Goal: Transaction & Acquisition: Purchase product/service

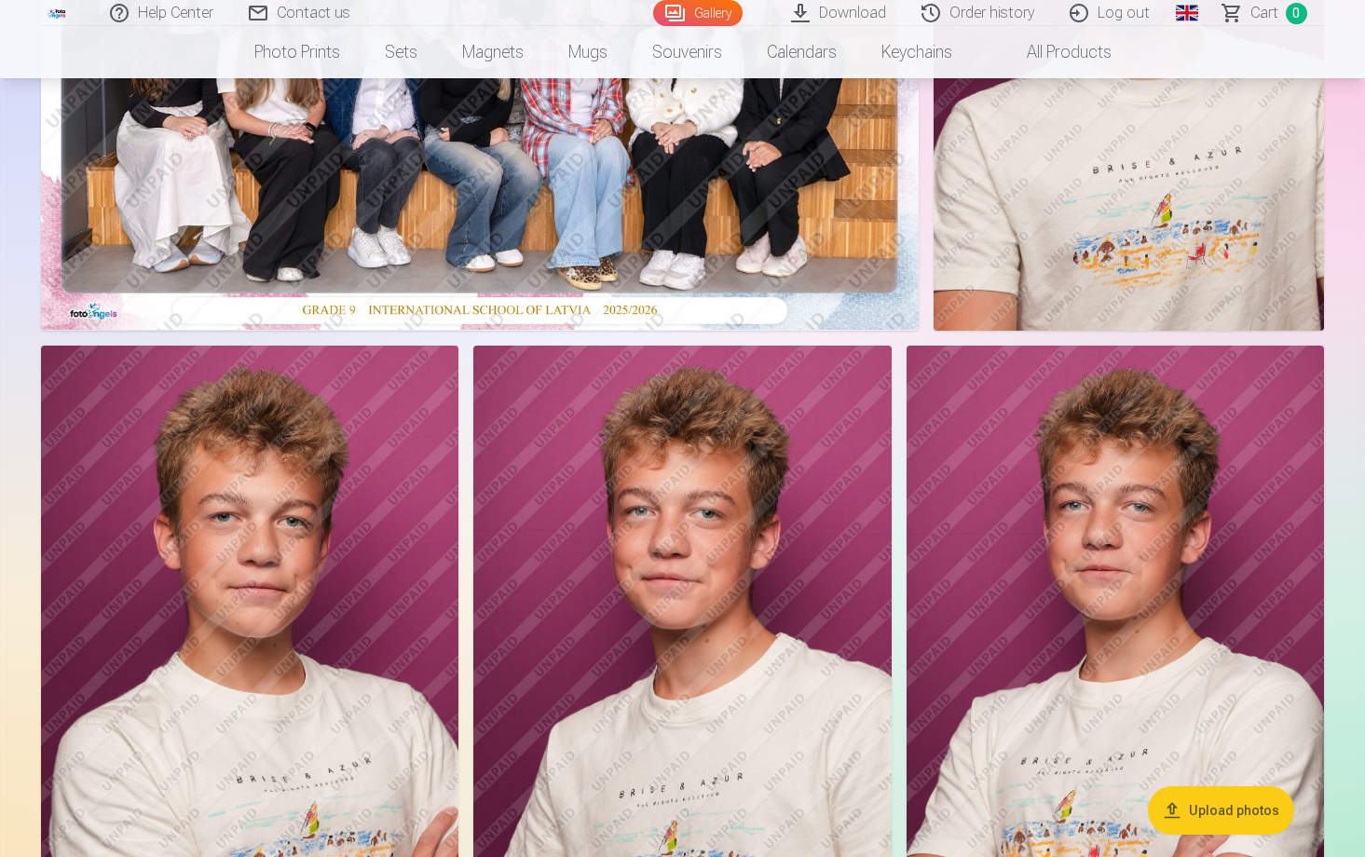
scroll to position [464, 0]
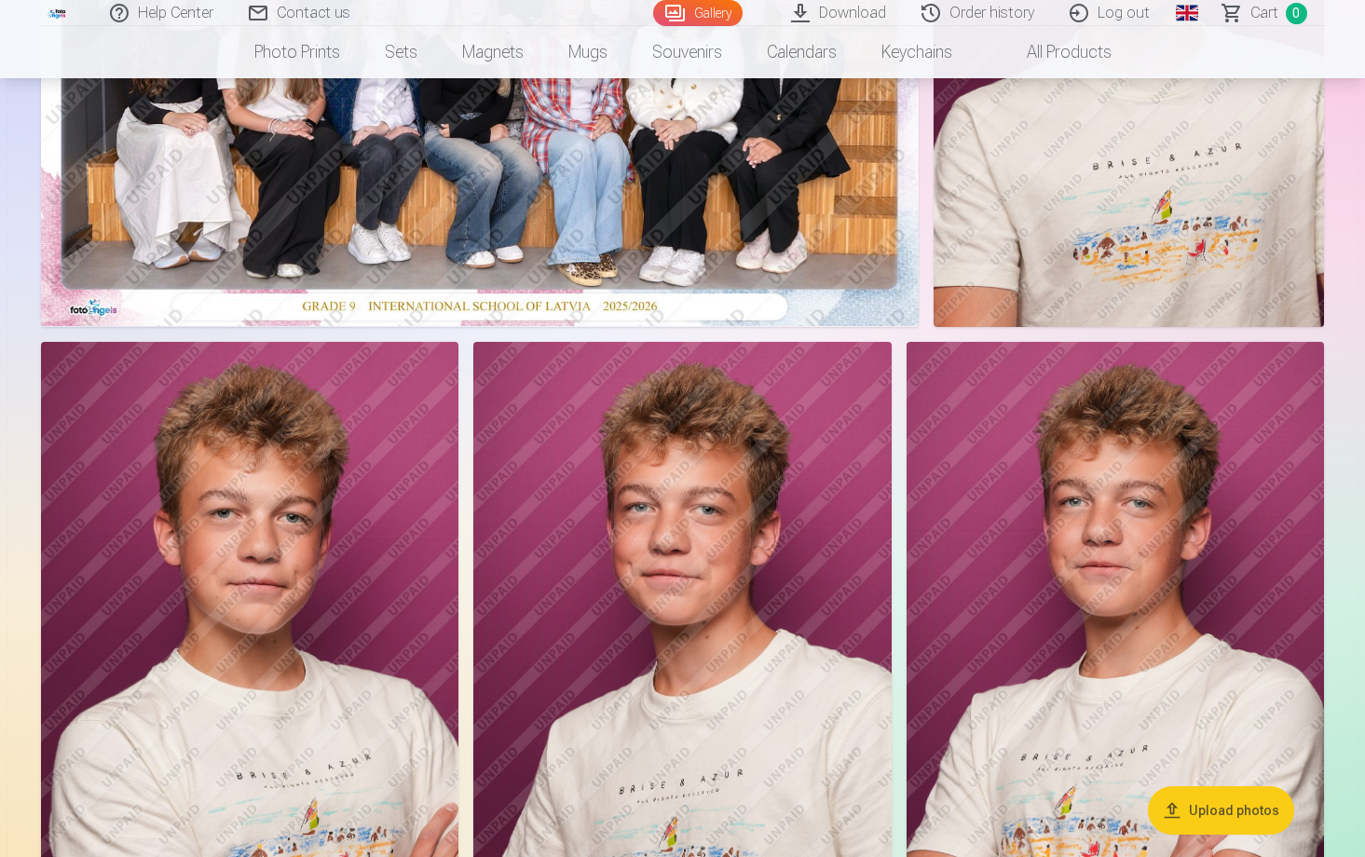
click at [528, 209] on img at bounding box center [480, 33] width 878 height 585
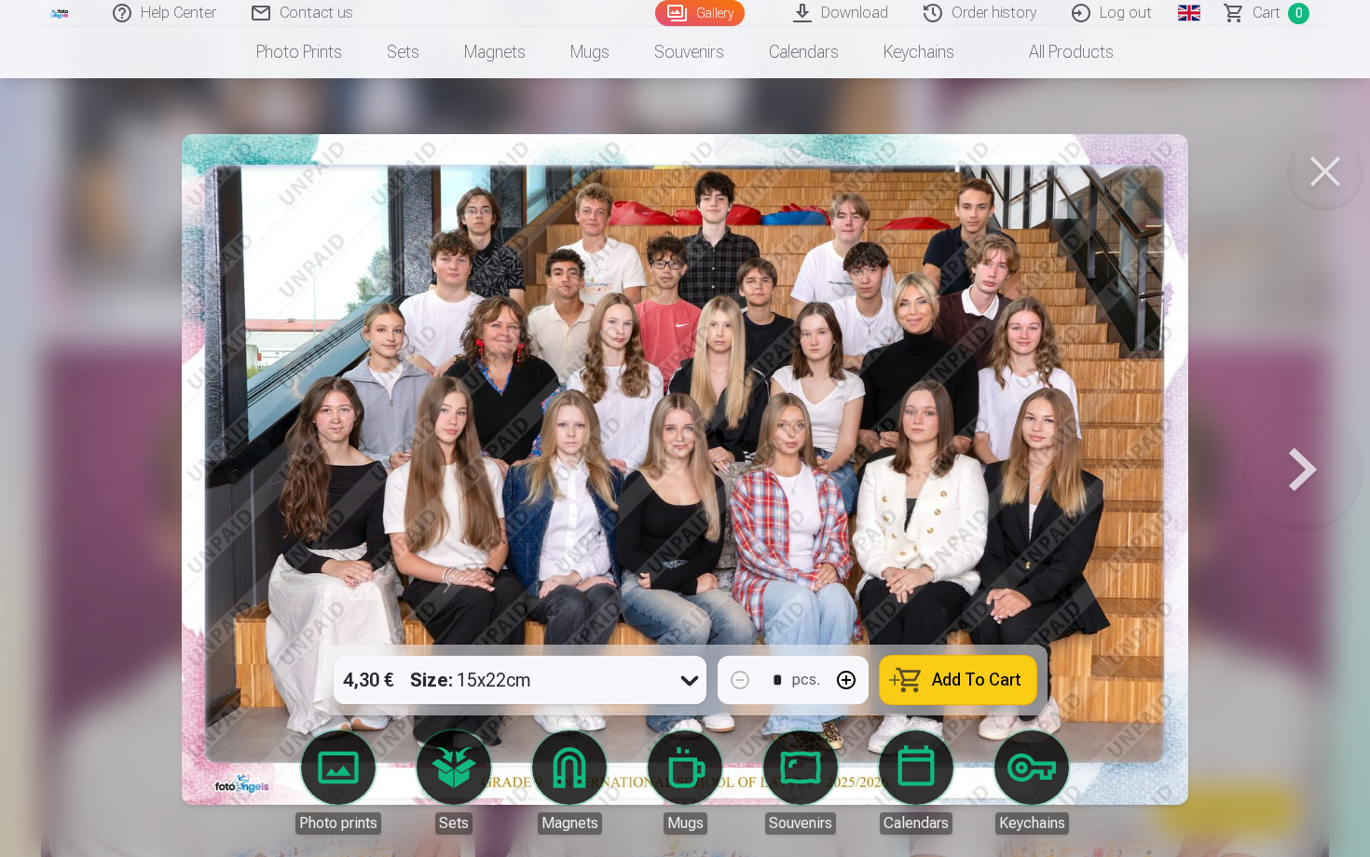
click at [694, 687] on icon at bounding box center [690, 680] width 30 height 30
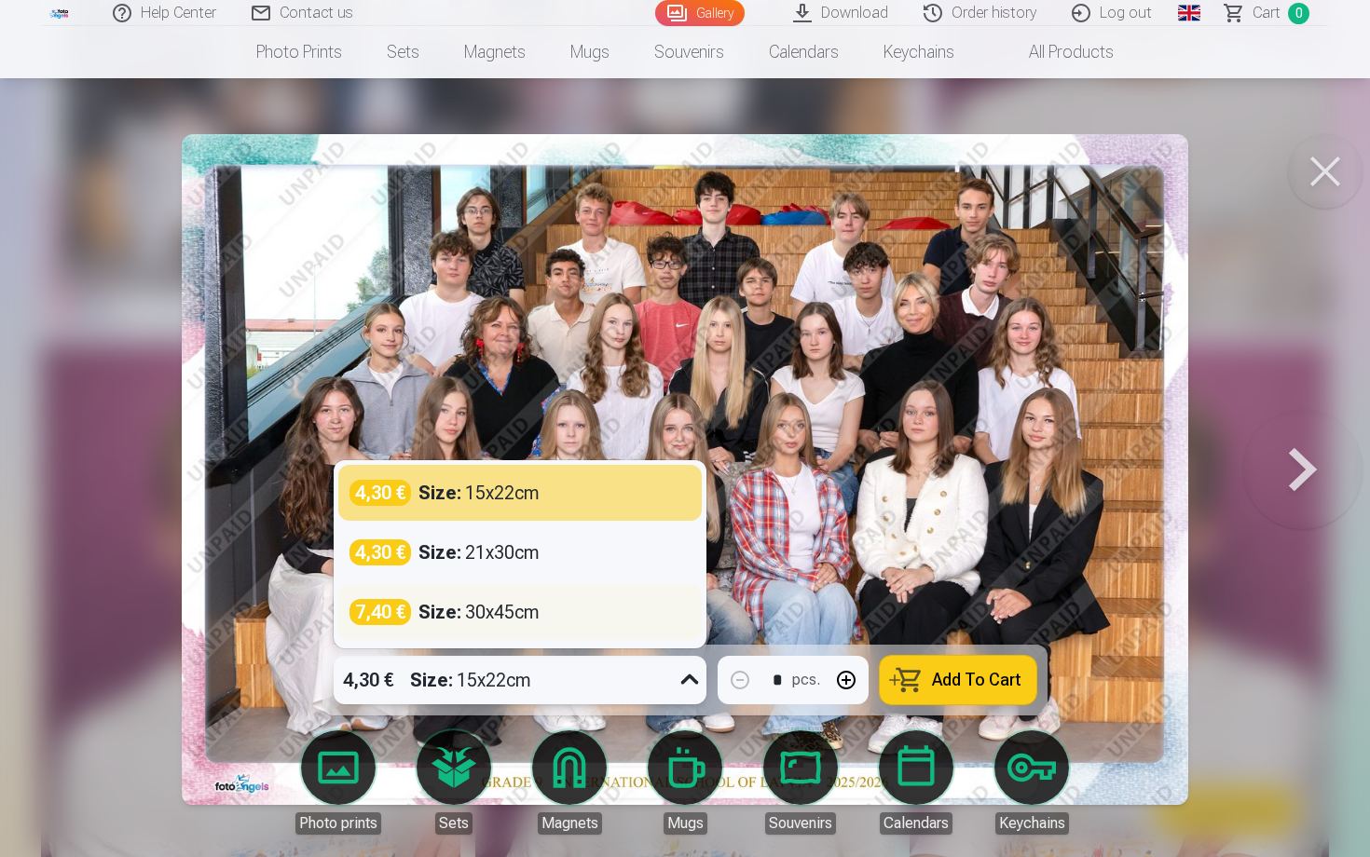
click at [498, 614] on div "Size : 30x45cm" at bounding box center [478, 612] width 121 height 26
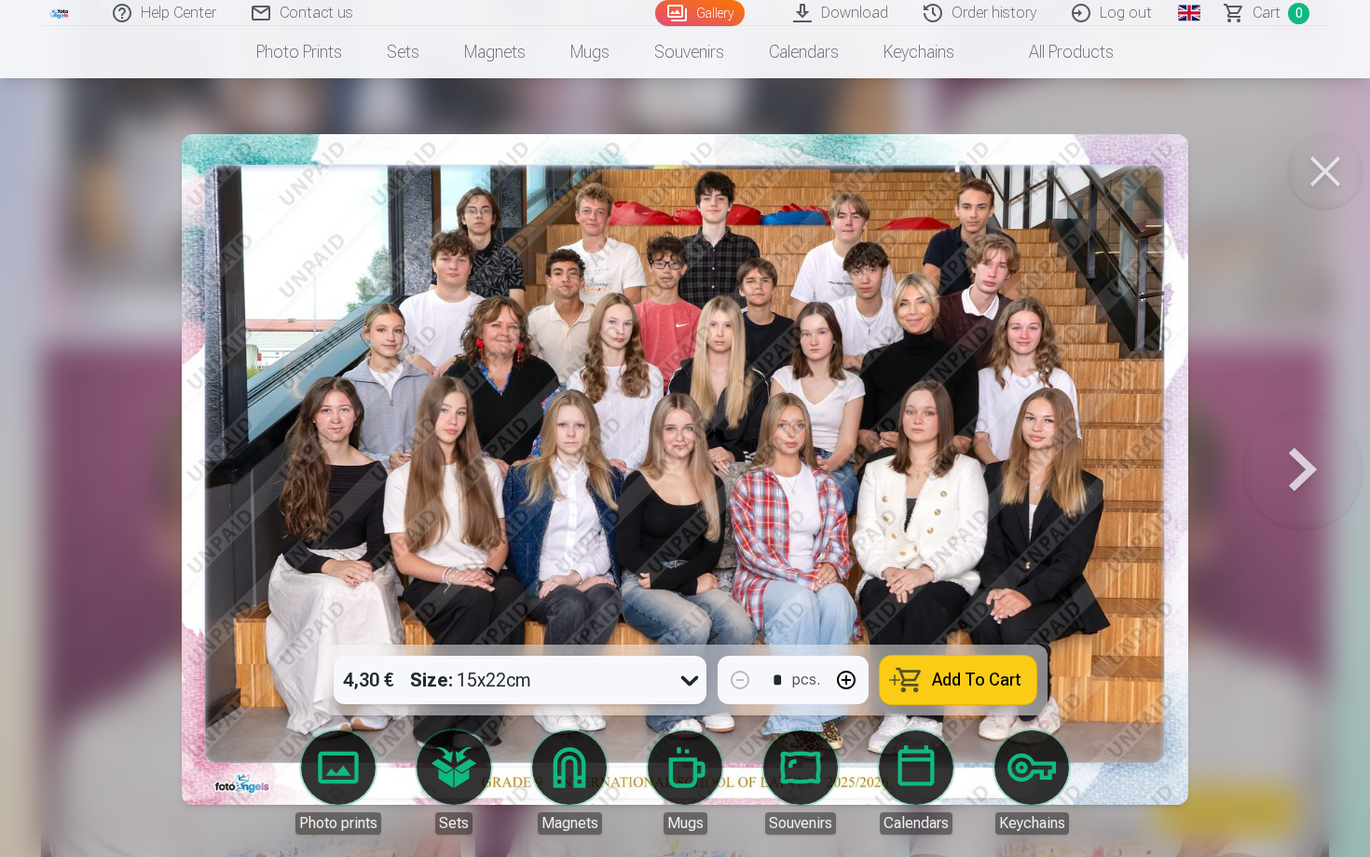
click at [849, 681] on button "button" at bounding box center [846, 680] width 45 height 45
click at [949, 690] on button "Add To Cart" at bounding box center [958, 680] width 157 height 48
click at [1294, 453] on button at bounding box center [1302, 469] width 119 height 313
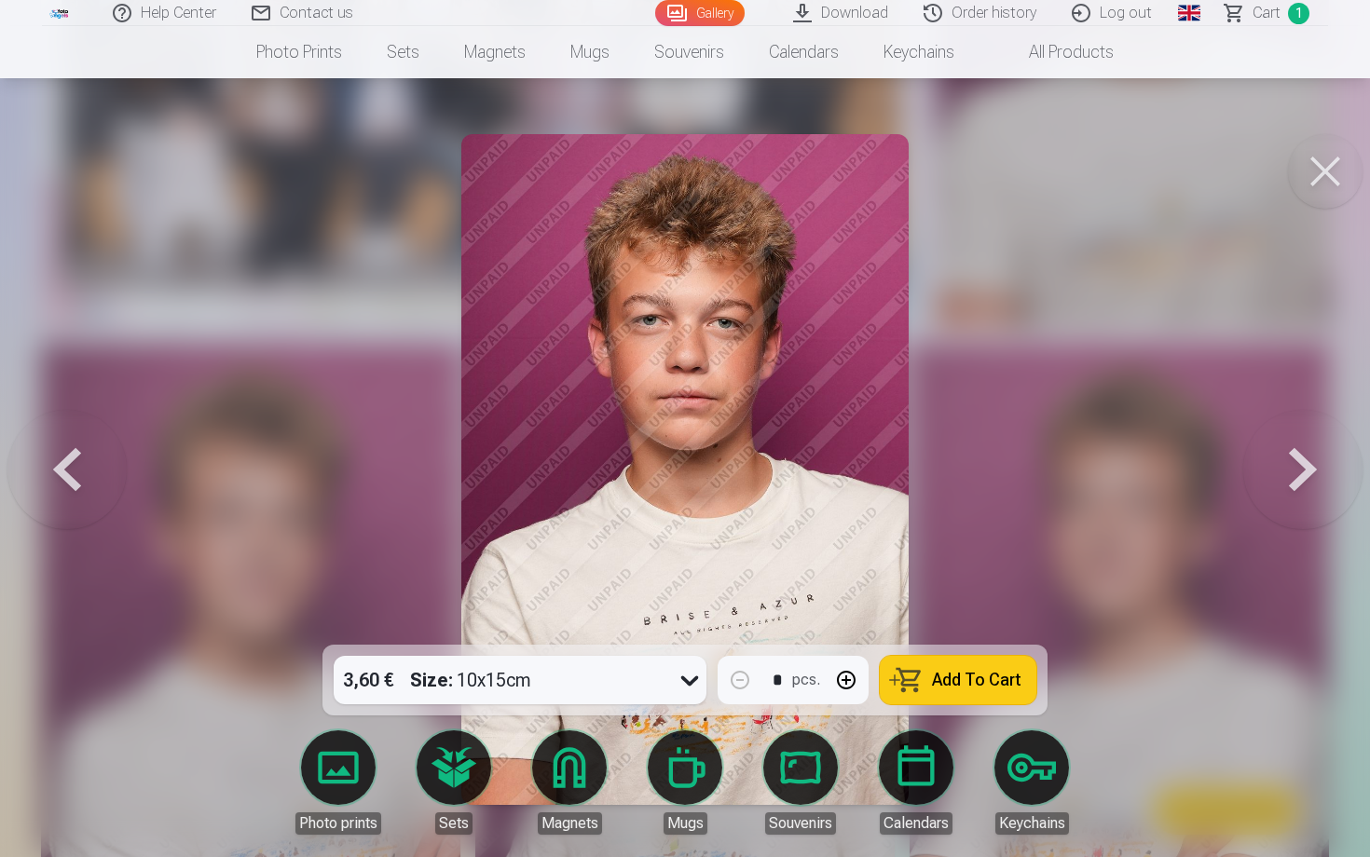
click at [601, 686] on div "3,60 € Size : 10x15cm" at bounding box center [502, 680] width 337 height 48
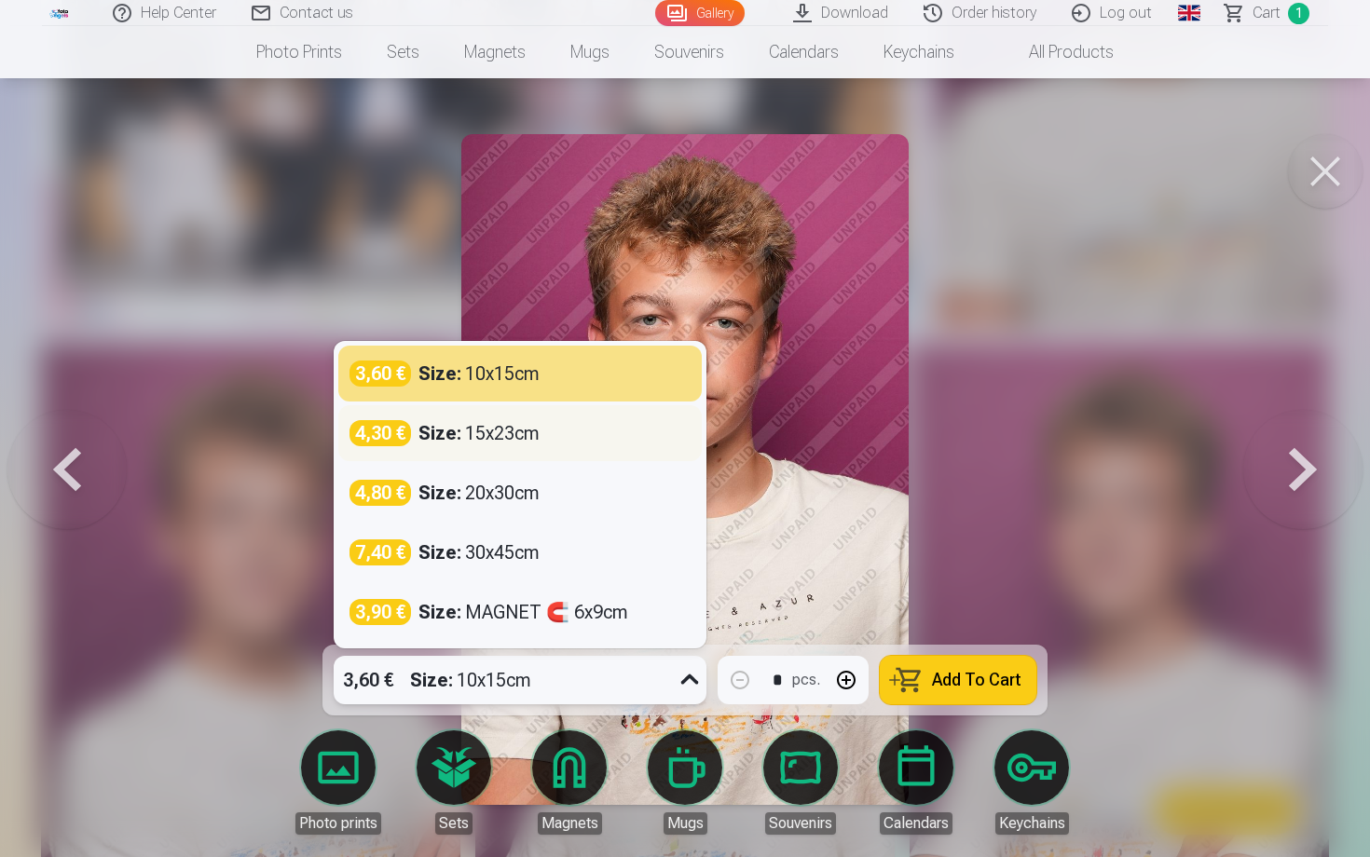
click at [494, 445] on div "Size : 15x23cm" at bounding box center [478, 433] width 121 height 26
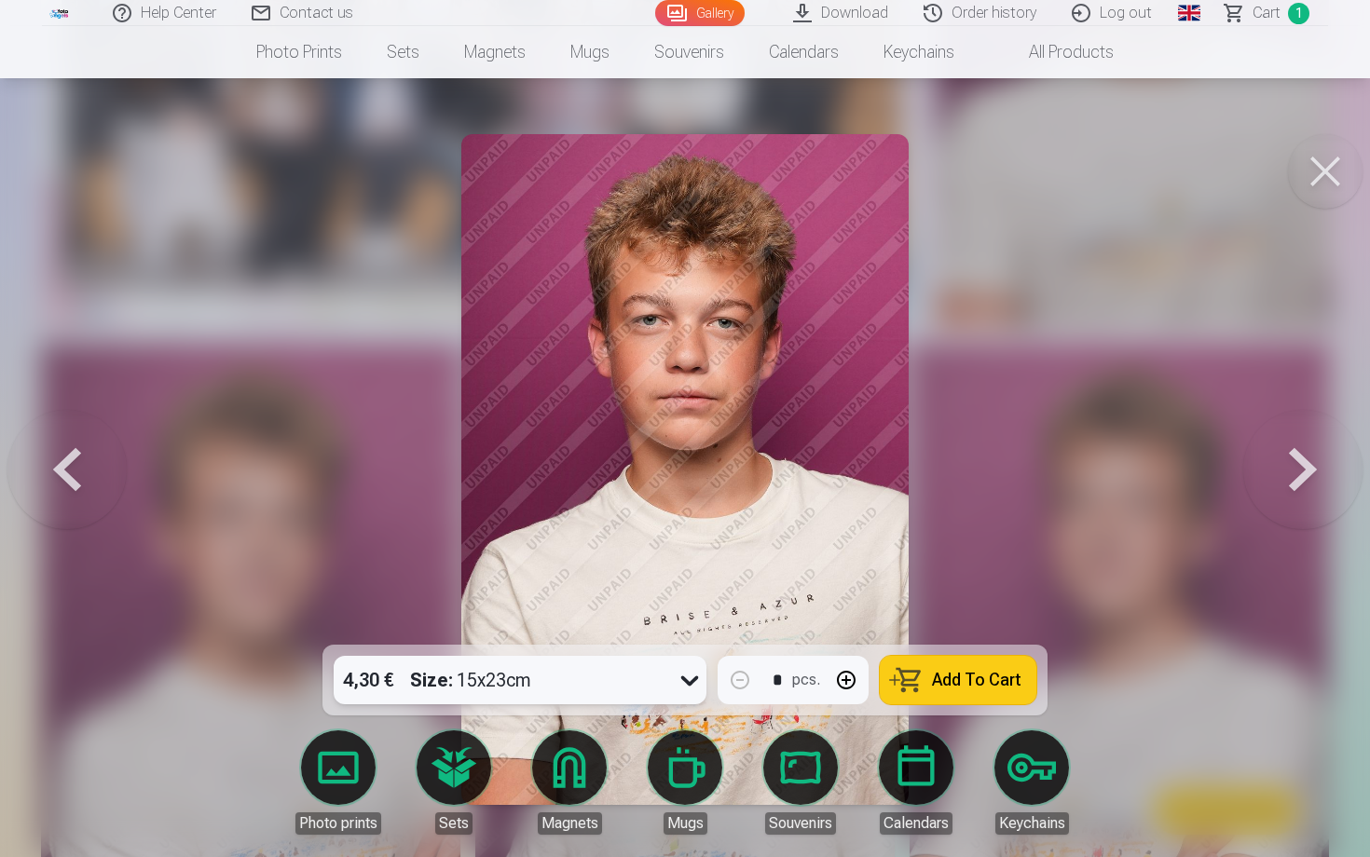
click at [836, 677] on button "button" at bounding box center [846, 680] width 45 height 45
click at [956, 693] on button "Add To Cart" at bounding box center [958, 680] width 157 height 48
click at [1297, 468] on button at bounding box center [1302, 469] width 119 height 313
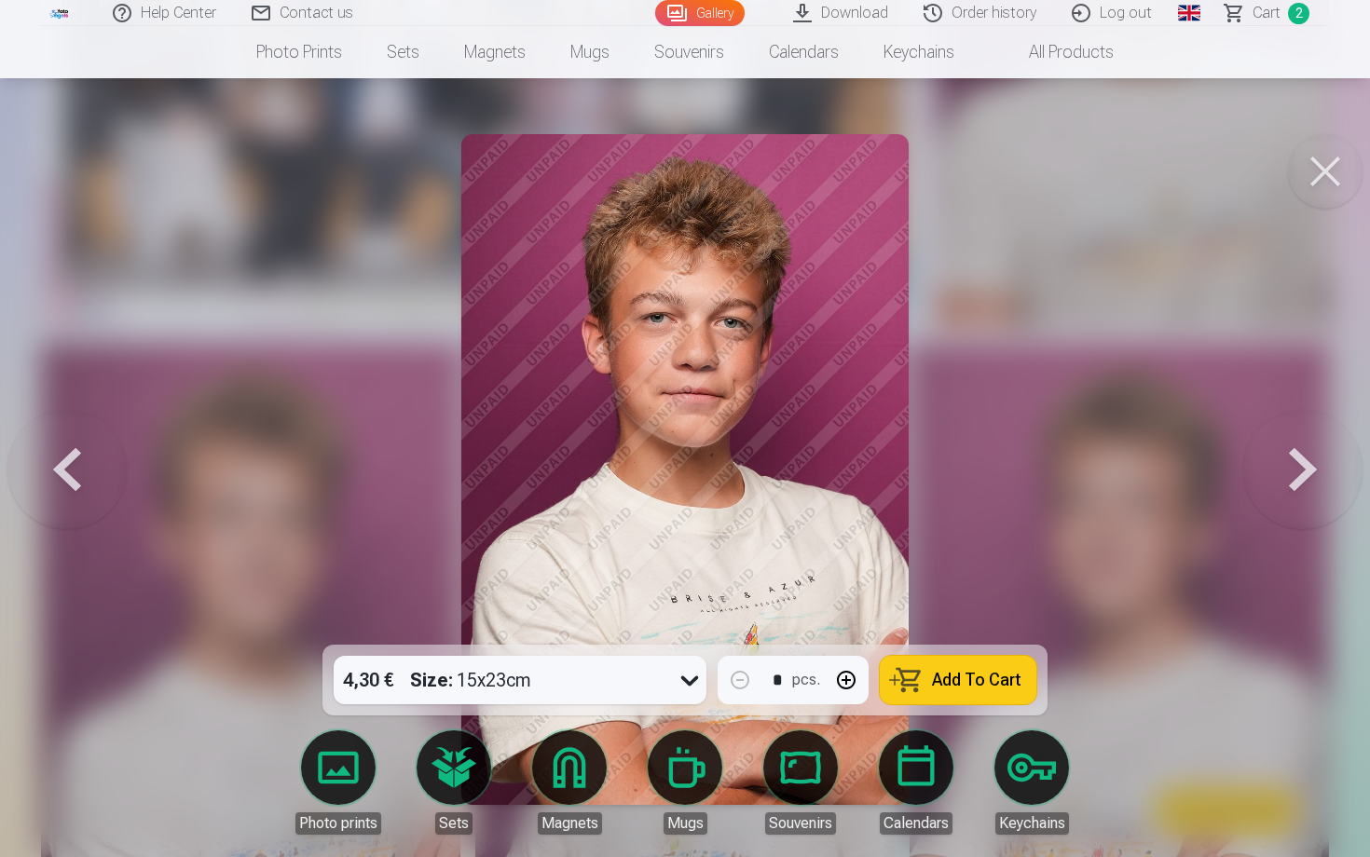
click at [857, 681] on button "button" at bounding box center [846, 680] width 45 height 45
click at [961, 686] on span "Add To Cart" at bounding box center [976, 680] width 89 height 17
click at [1300, 466] on button at bounding box center [1302, 469] width 119 height 313
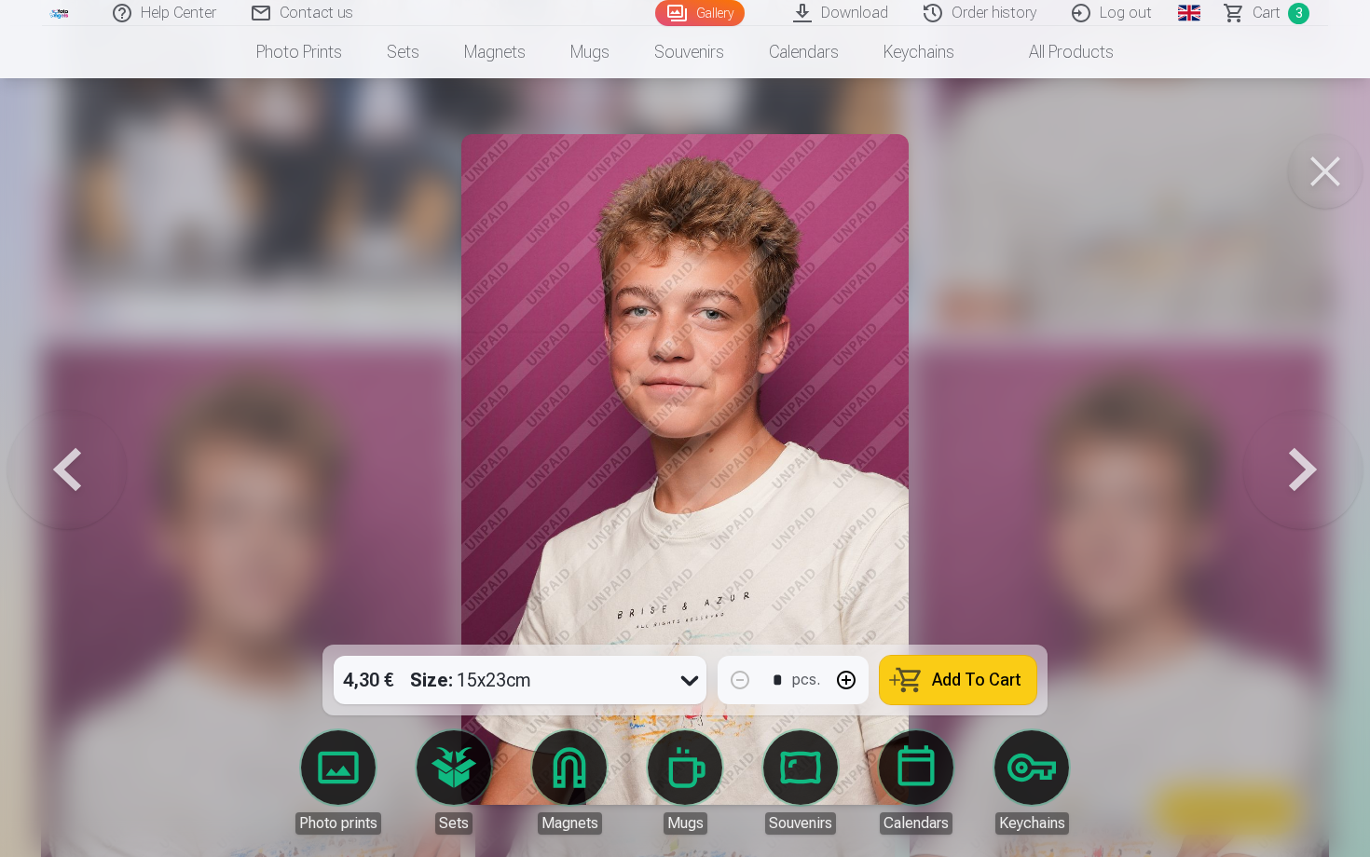
click at [846, 686] on button "button" at bounding box center [846, 680] width 45 height 45
click at [960, 677] on span "Add To Cart" at bounding box center [976, 680] width 89 height 17
click at [1290, 471] on button at bounding box center [1302, 469] width 119 height 313
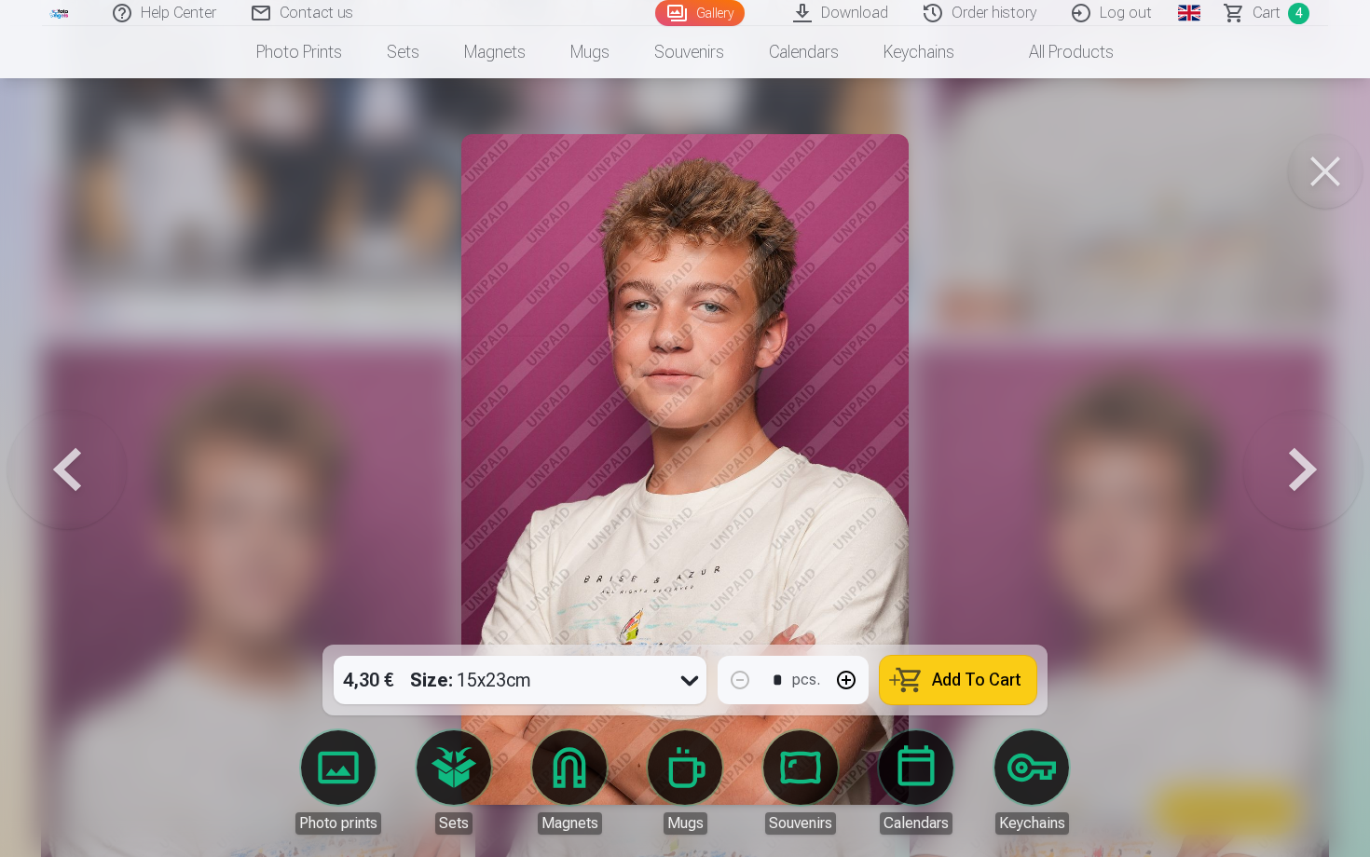
click at [65, 472] on button at bounding box center [66, 469] width 119 height 313
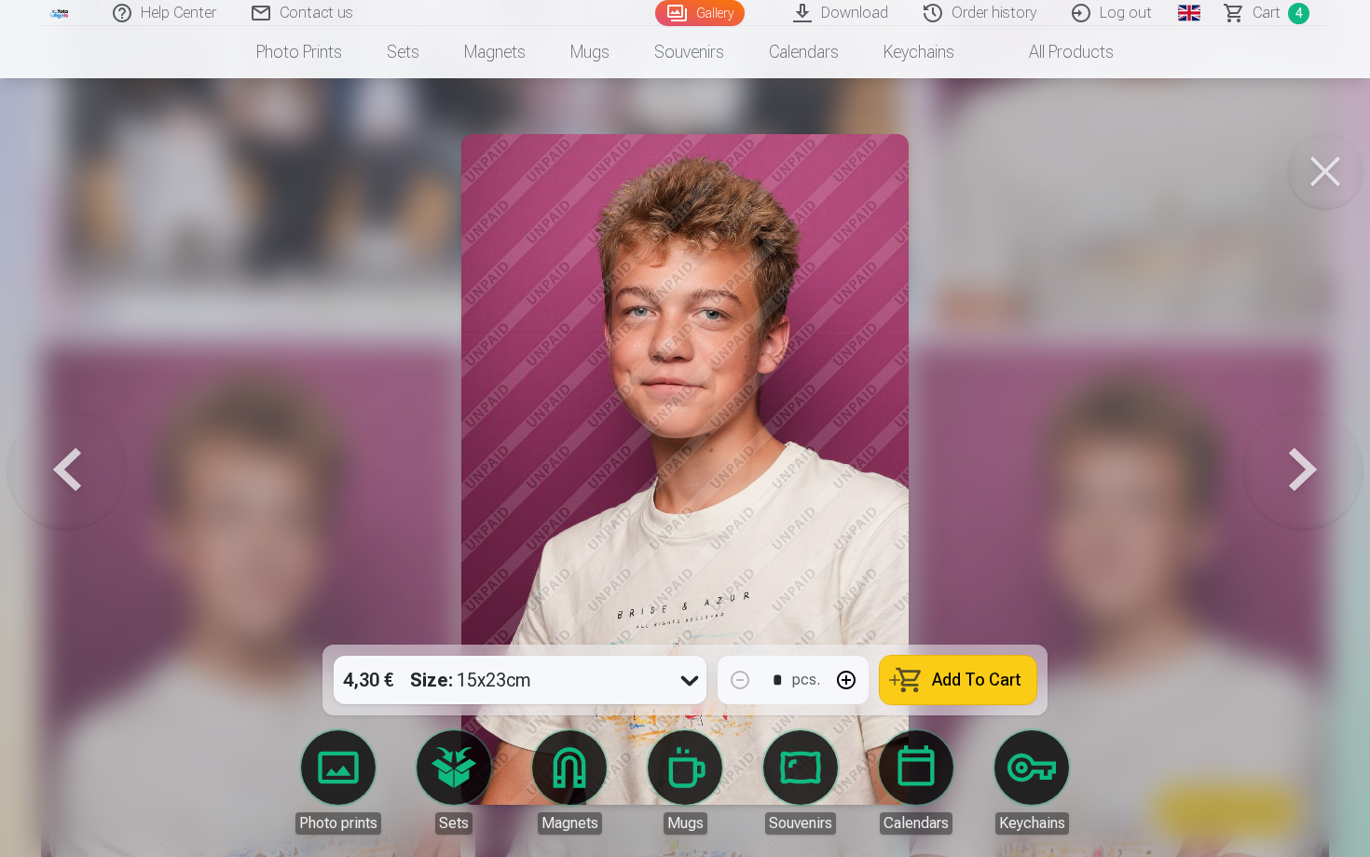
click at [1305, 467] on button at bounding box center [1302, 469] width 119 height 313
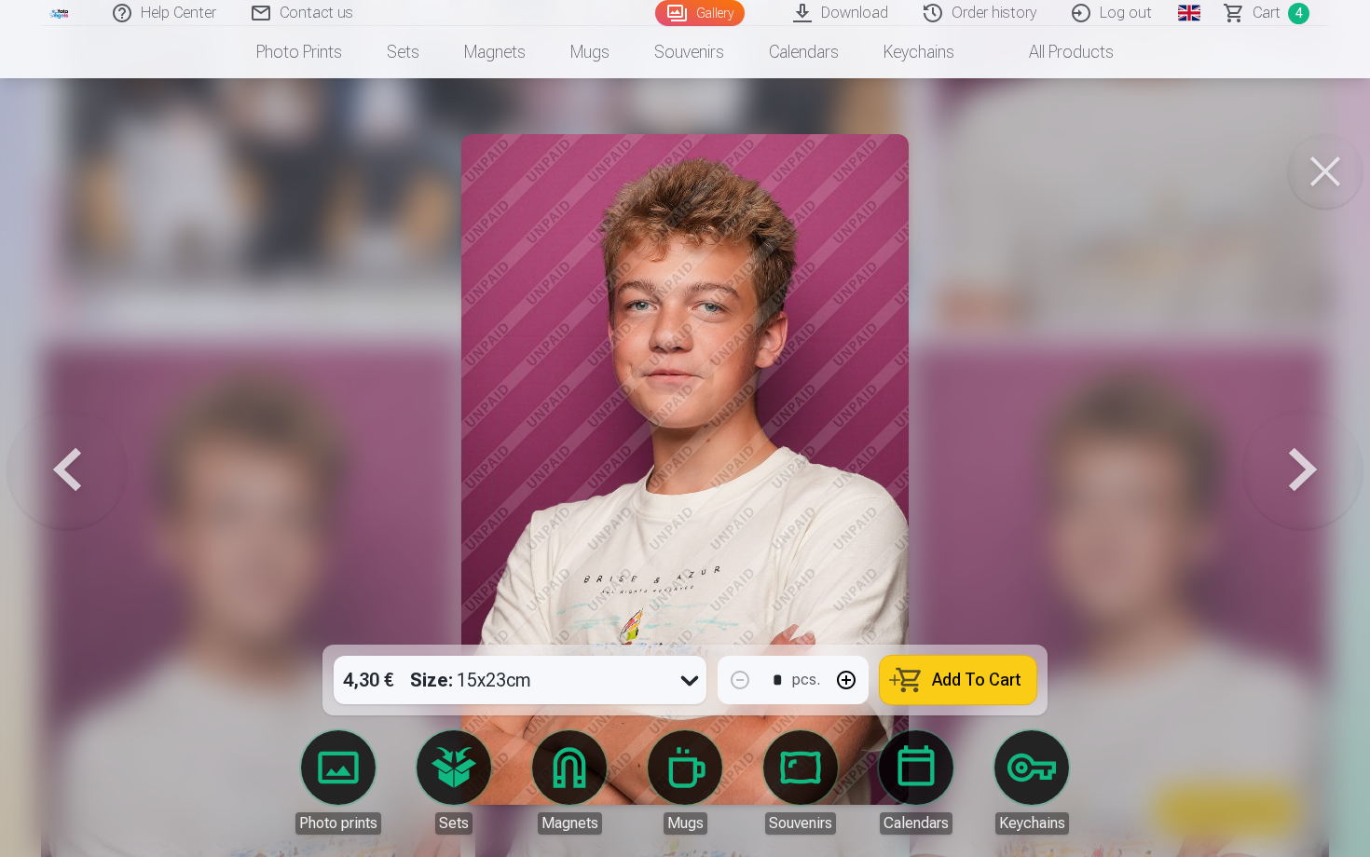
click at [1305, 467] on button at bounding box center [1302, 469] width 119 height 313
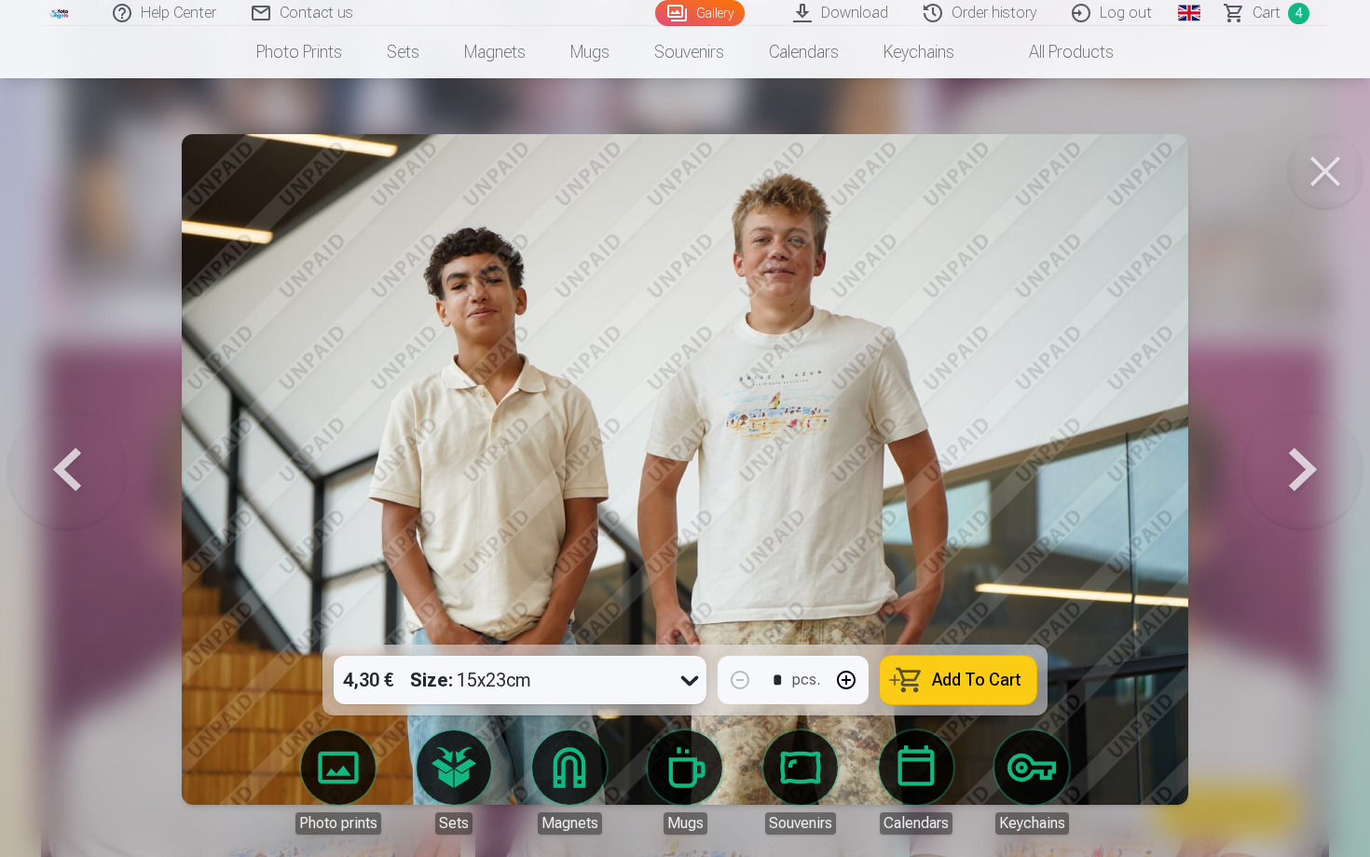
click at [962, 690] on button "Add To Cart" at bounding box center [958, 680] width 157 height 48
click at [1296, 469] on button at bounding box center [1302, 469] width 119 height 313
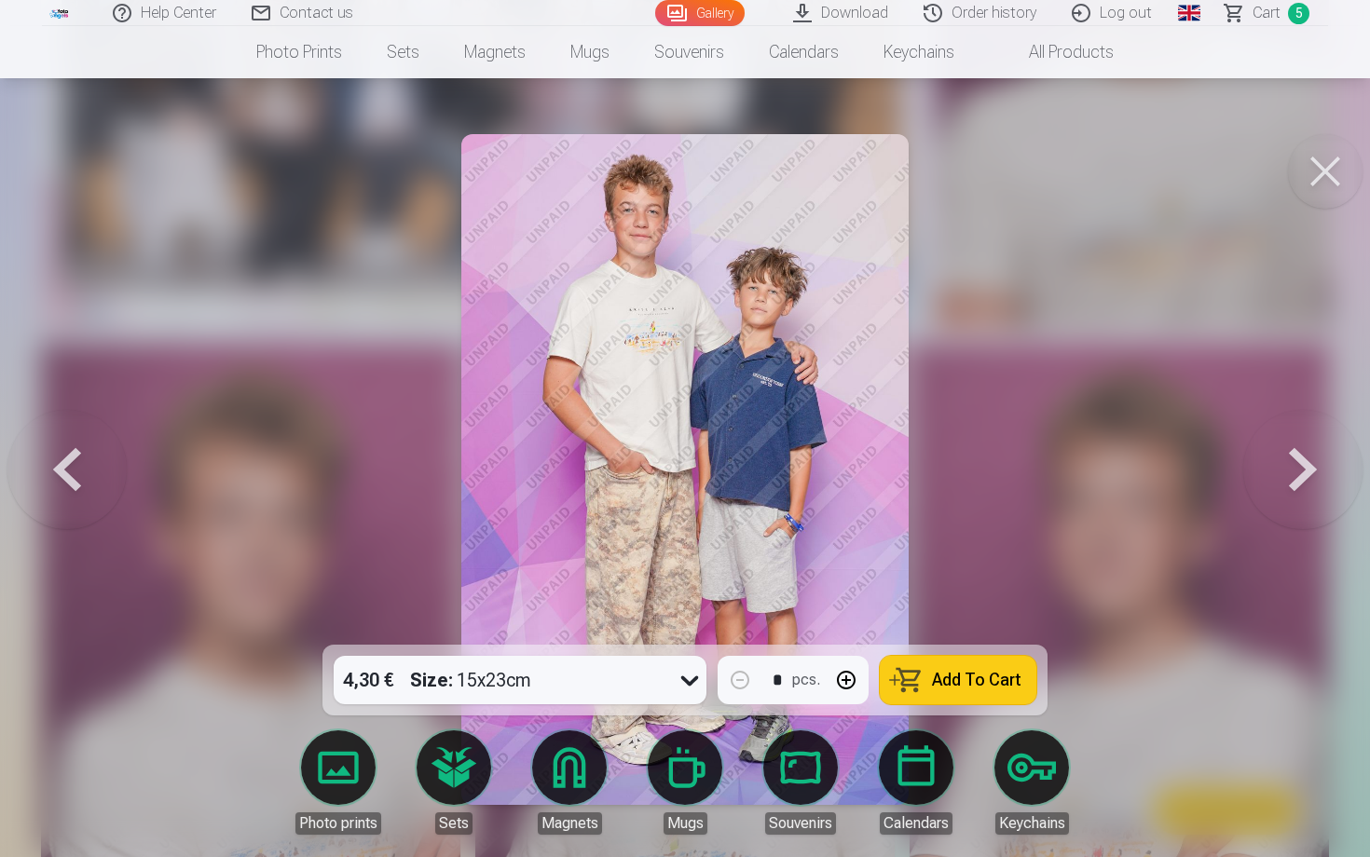
click at [843, 679] on button "button" at bounding box center [846, 680] width 45 height 45
click at [940, 686] on span "Add To Cart" at bounding box center [976, 680] width 89 height 17
click at [1315, 482] on button at bounding box center [1302, 469] width 119 height 313
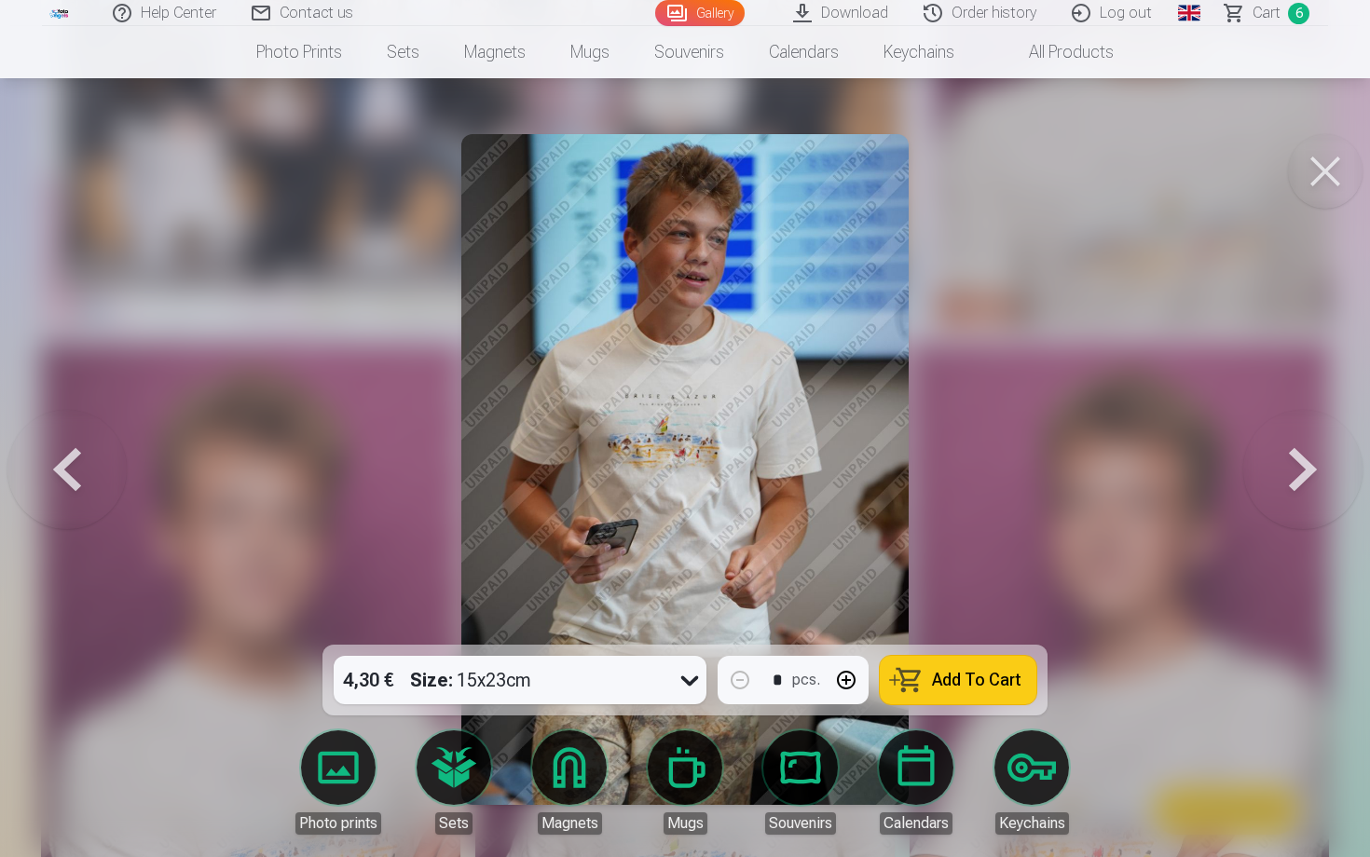
click at [842, 676] on button "button" at bounding box center [846, 680] width 45 height 45
click at [516, 683] on div "Size : 15x23cm" at bounding box center [470, 680] width 121 height 48
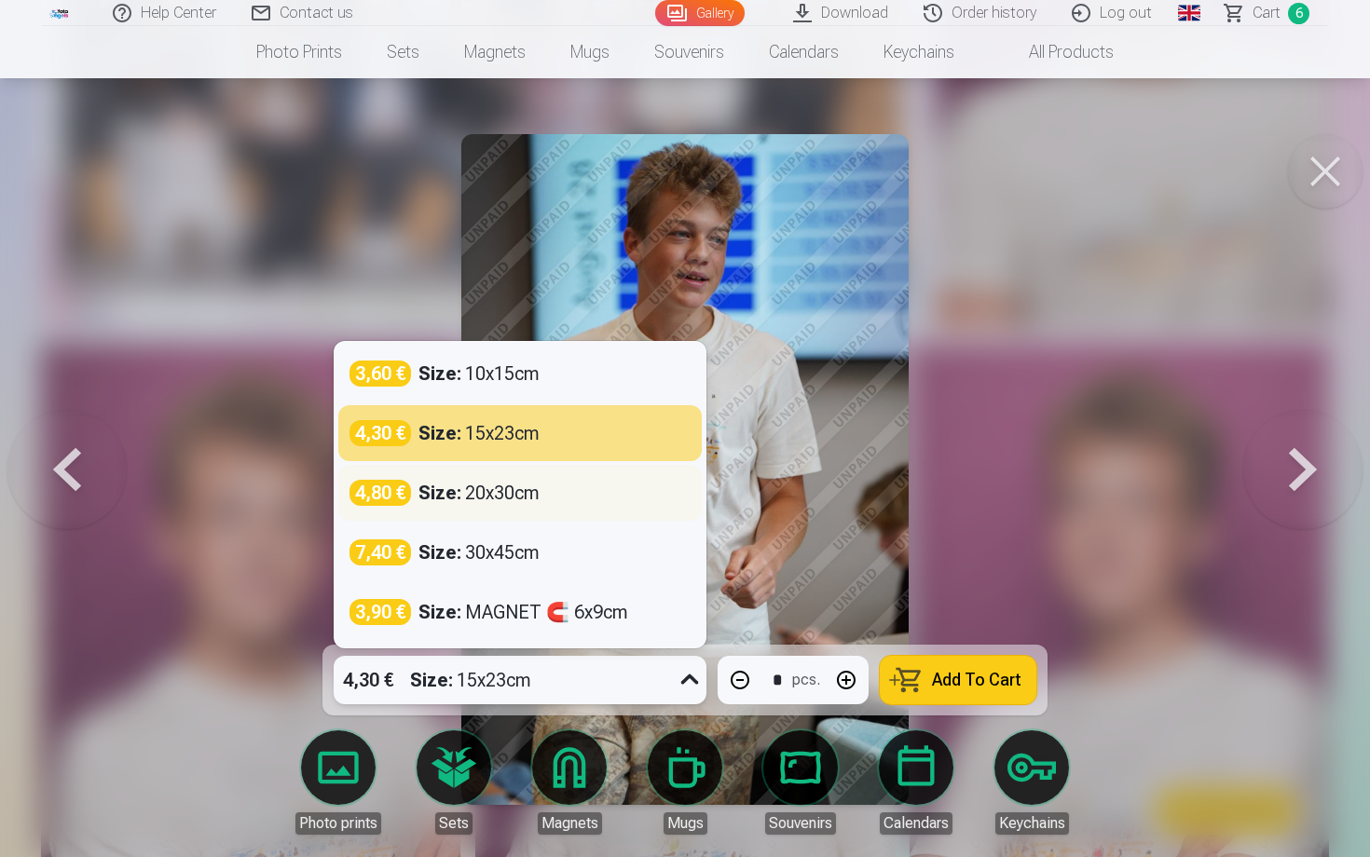
click at [500, 498] on div "Size : 20x30cm" at bounding box center [478, 493] width 121 height 26
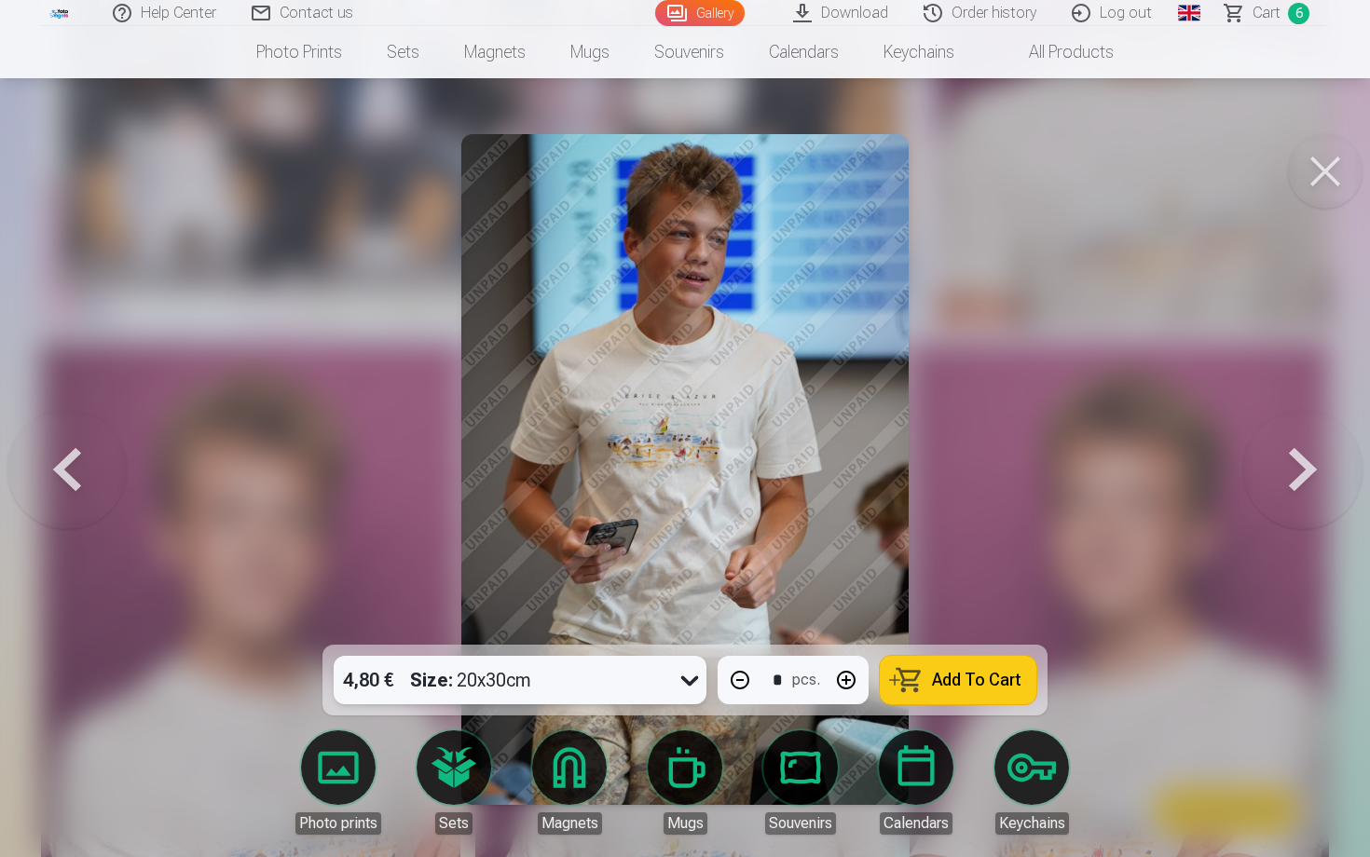
click at [620, 682] on div "4,80 € Size : 20x30cm" at bounding box center [502, 680] width 337 height 48
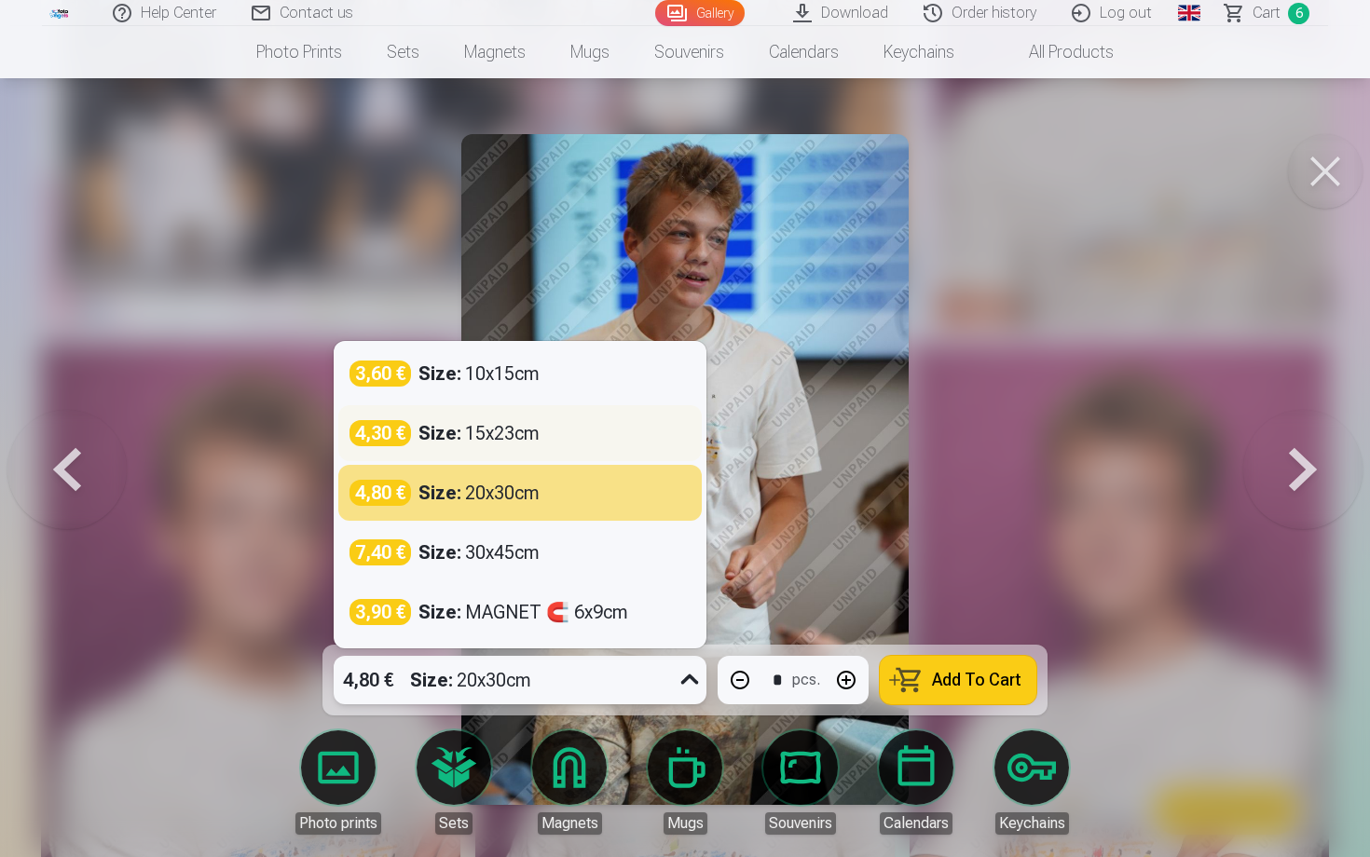
click at [522, 448] on div "4,30 € Size : 15x23cm" at bounding box center [519, 433] width 363 height 56
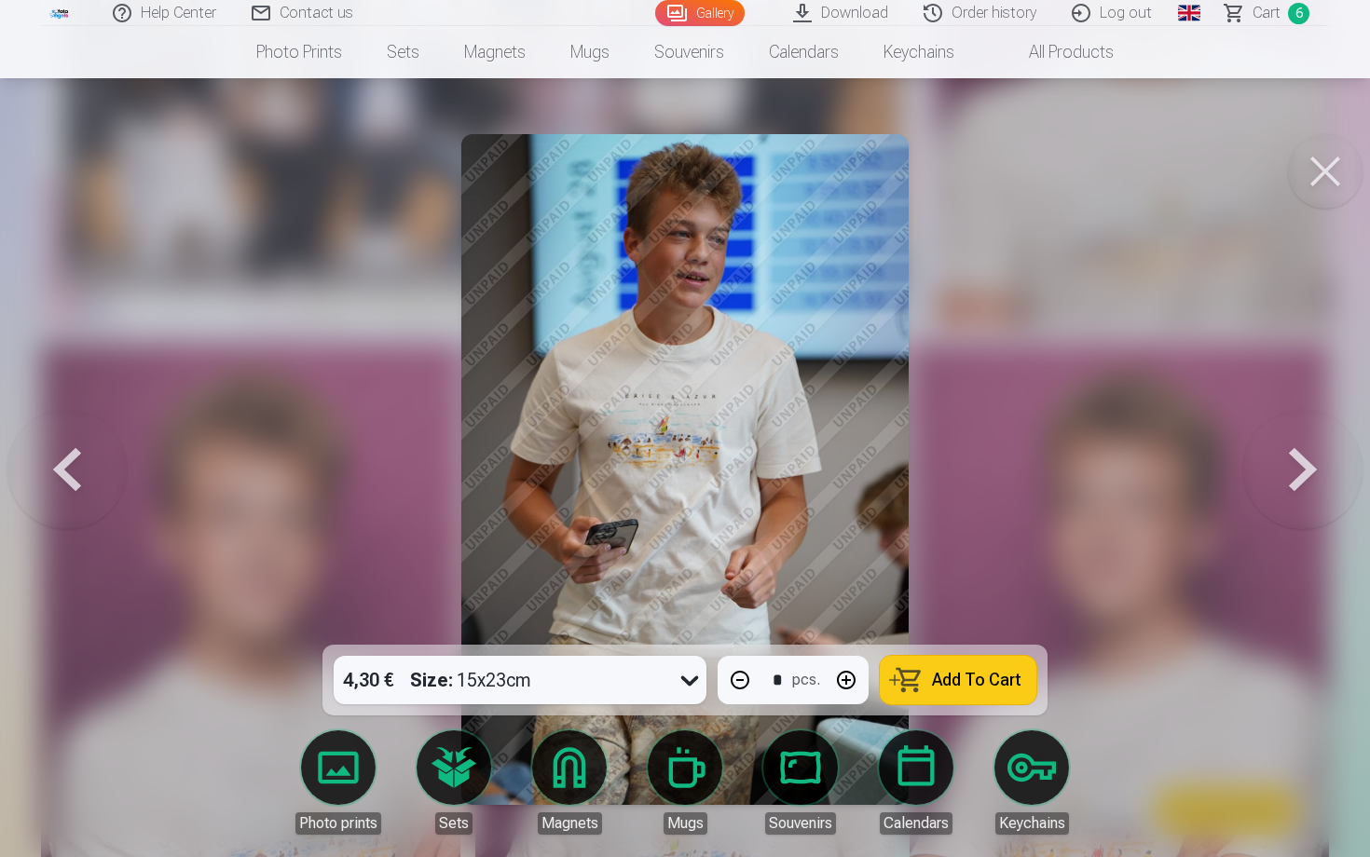
click at [950, 681] on span "Add To Cart" at bounding box center [976, 680] width 89 height 17
click at [1290, 463] on button at bounding box center [1302, 469] width 119 height 313
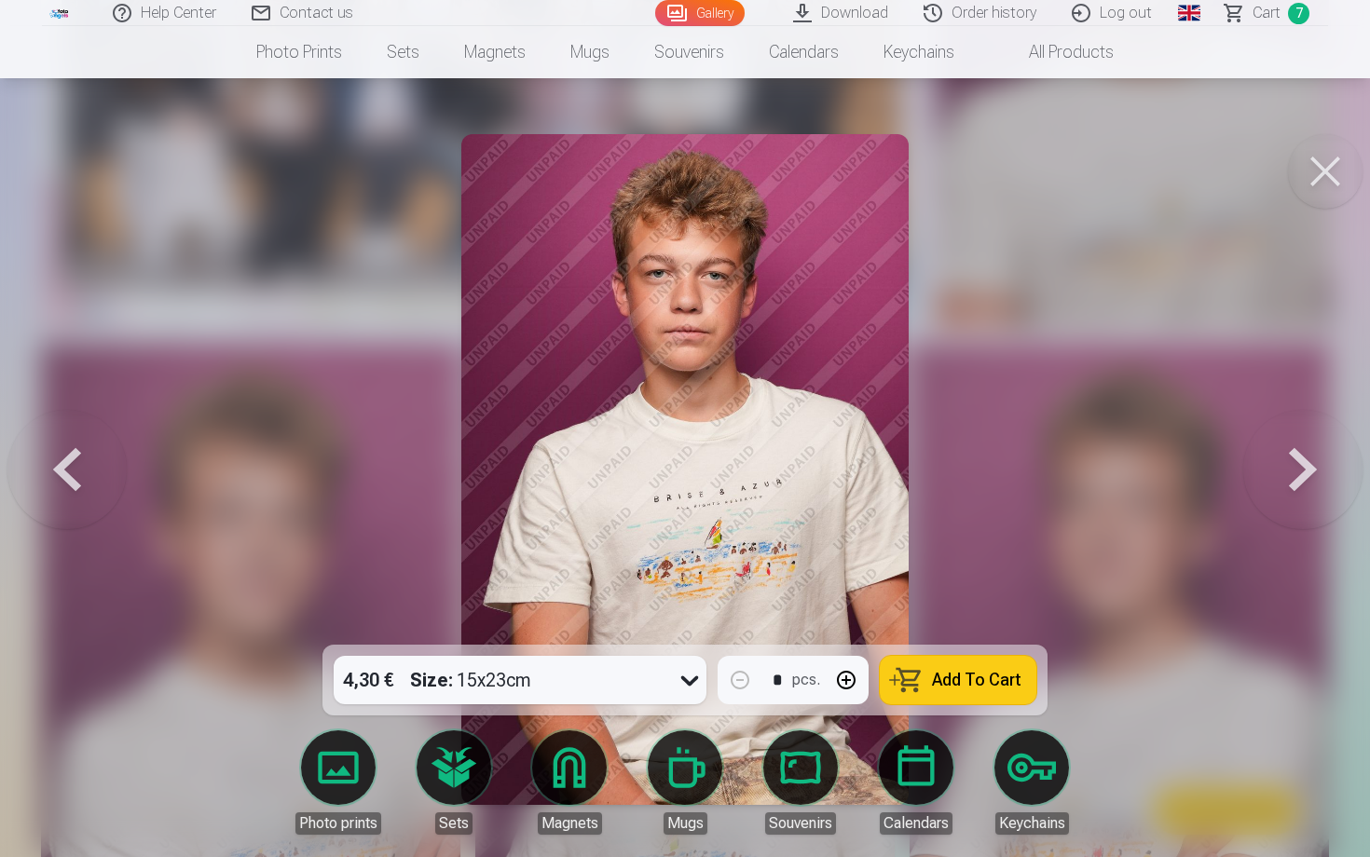
click at [853, 684] on button "button" at bounding box center [846, 680] width 45 height 45
click at [924, 678] on button "Add To Cart" at bounding box center [958, 680] width 157 height 48
click at [1298, 453] on button at bounding box center [1302, 469] width 119 height 313
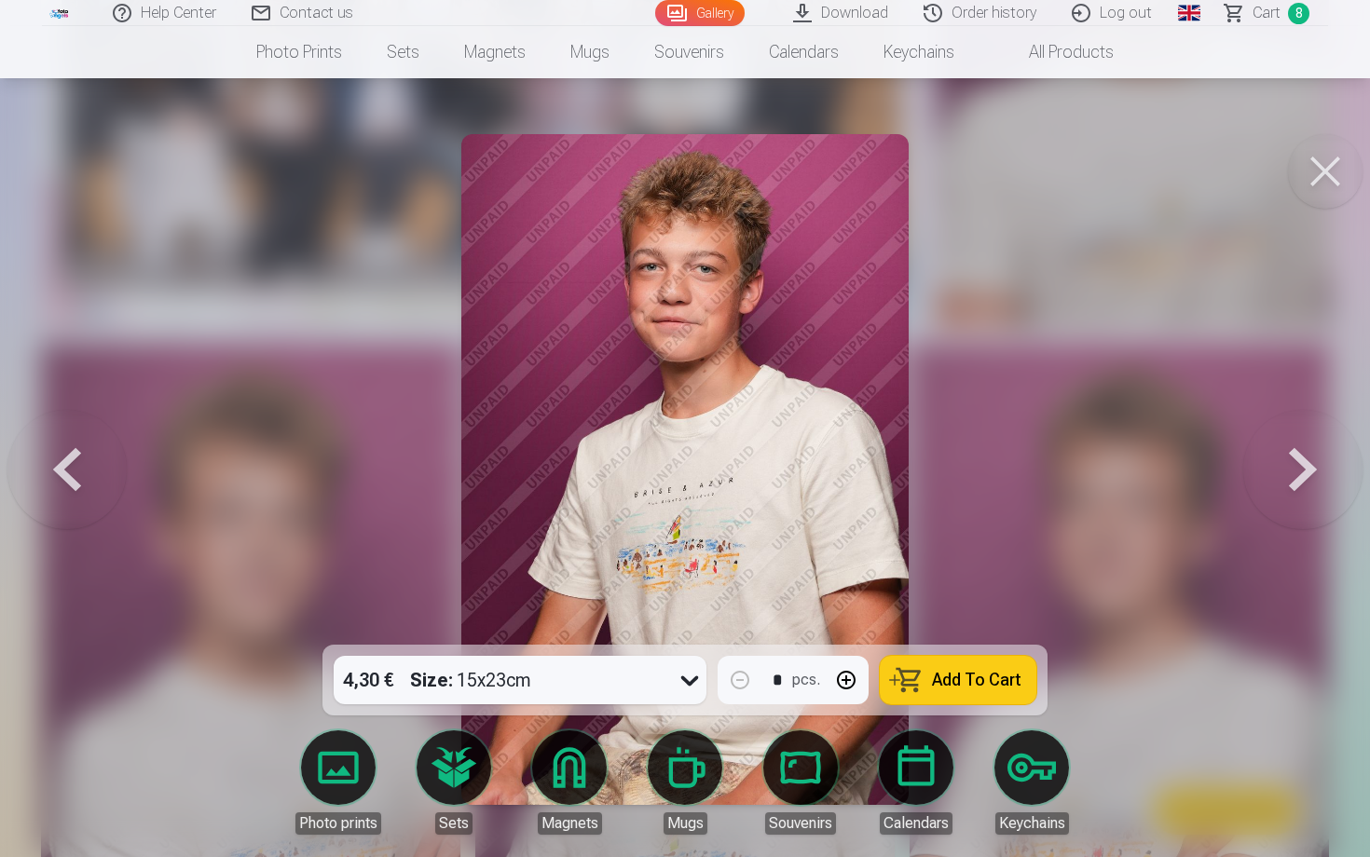
click at [850, 682] on button "button" at bounding box center [846, 680] width 45 height 45
click at [954, 687] on span "Add To Cart" at bounding box center [976, 680] width 89 height 17
click at [1309, 462] on button at bounding box center [1302, 469] width 119 height 313
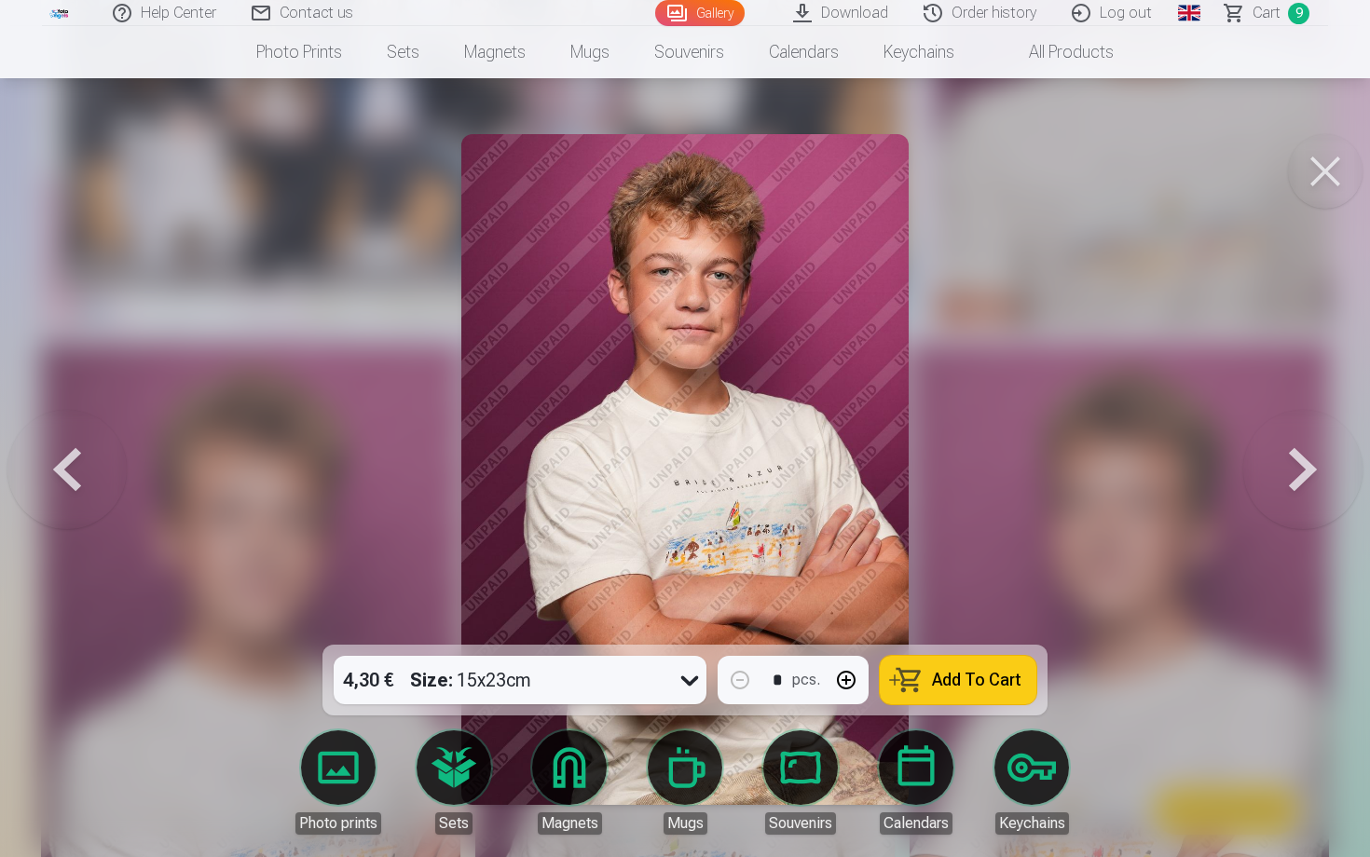
click at [854, 687] on button "button" at bounding box center [846, 680] width 45 height 45
click at [969, 663] on button "Add To Cart" at bounding box center [958, 680] width 157 height 48
click at [1306, 470] on button at bounding box center [1302, 469] width 119 height 313
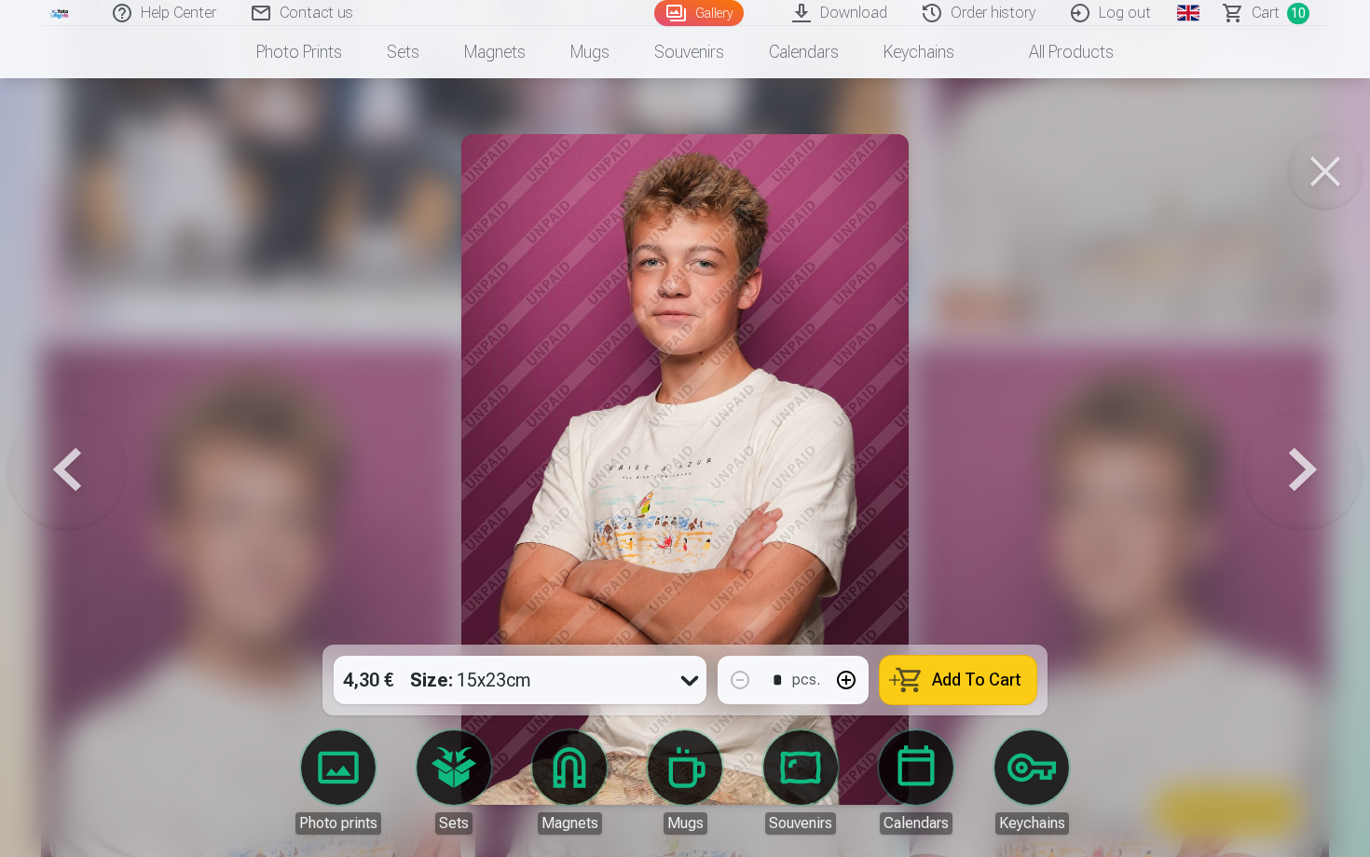
click at [849, 678] on button "button" at bounding box center [846, 680] width 45 height 45
click at [938, 673] on span "Add To Cart" at bounding box center [976, 680] width 89 height 17
type input "*"
click at [1296, 460] on button at bounding box center [1302, 469] width 119 height 313
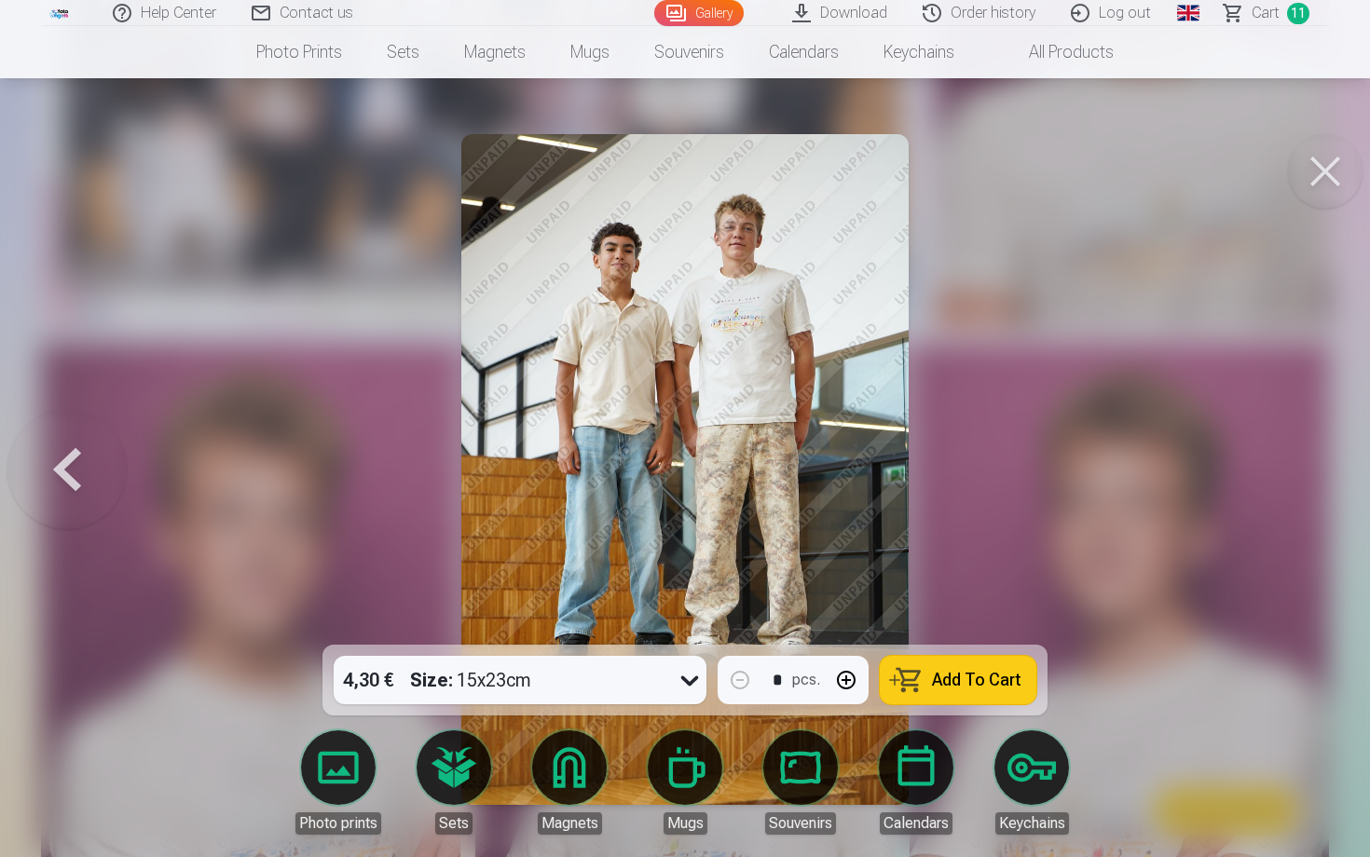
click at [920, 685] on button "Add To Cart" at bounding box center [958, 680] width 157 height 48
click at [1335, 175] on button at bounding box center [1325, 171] width 75 height 75
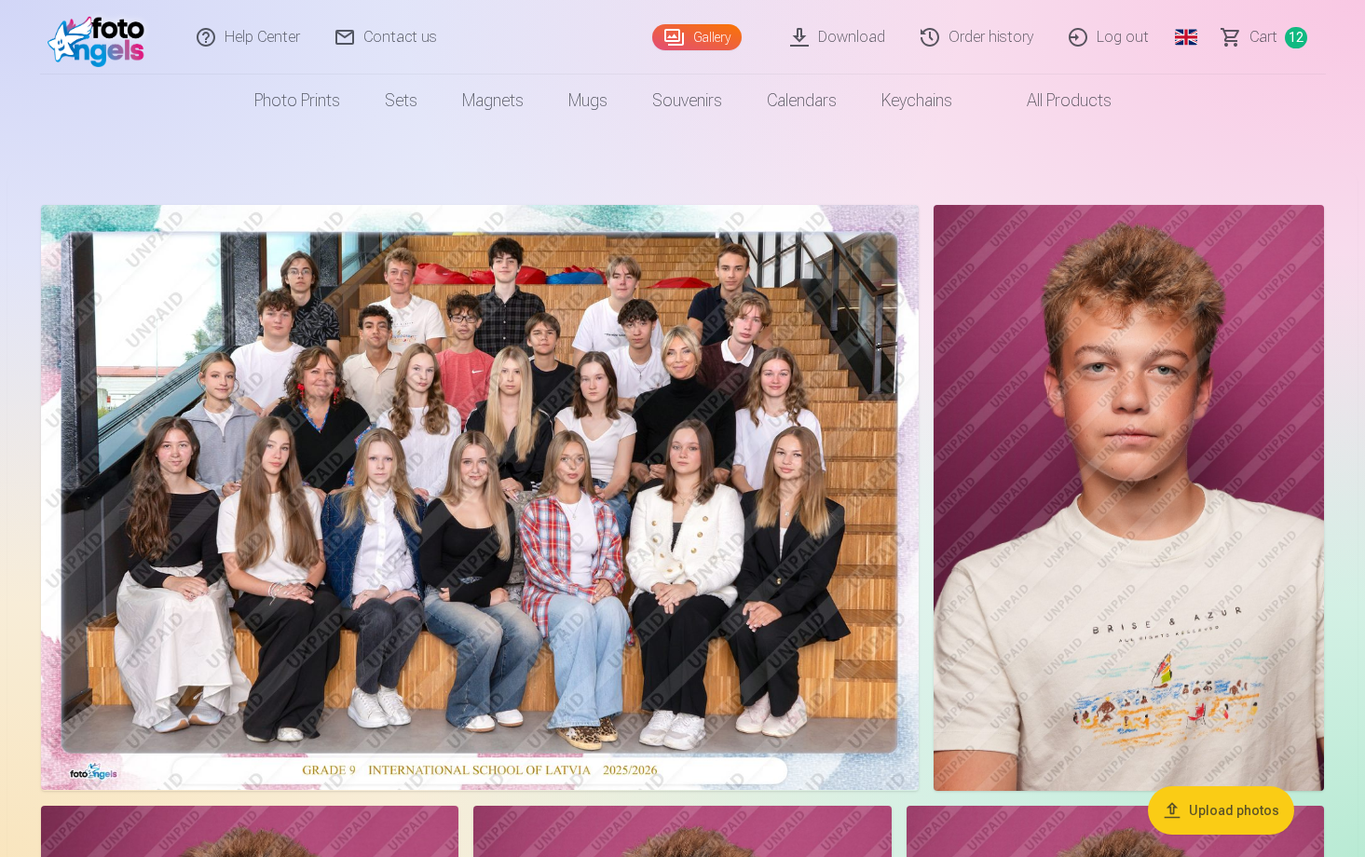
click at [1261, 42] on span "Сart" at bounding box center [1263, 37] width 28 height 22
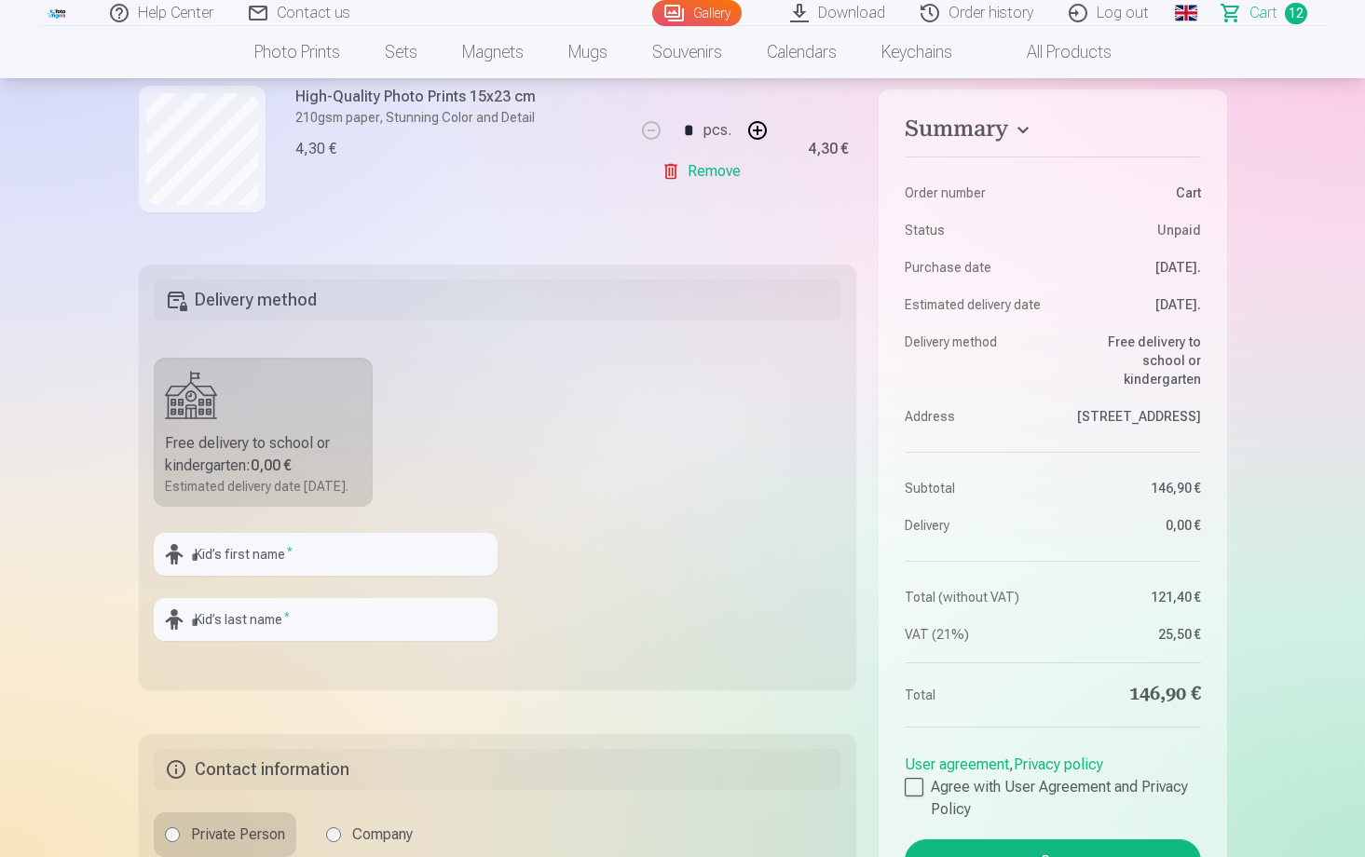
scroll to position [496, 0]
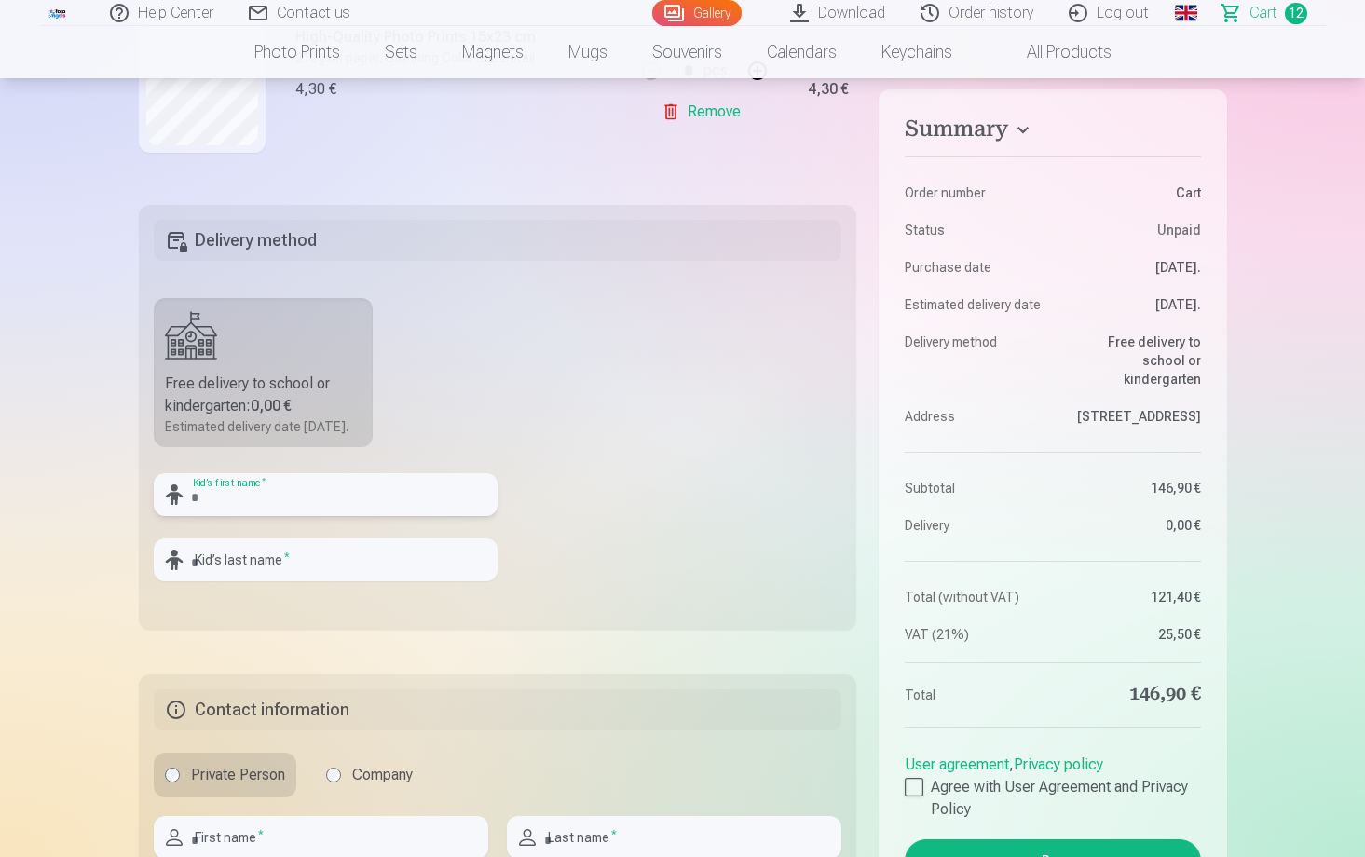
click at [277, 516] on input "text" at bounding box center [326, 494] width 344 height 43
type input "******"
type input "*******"
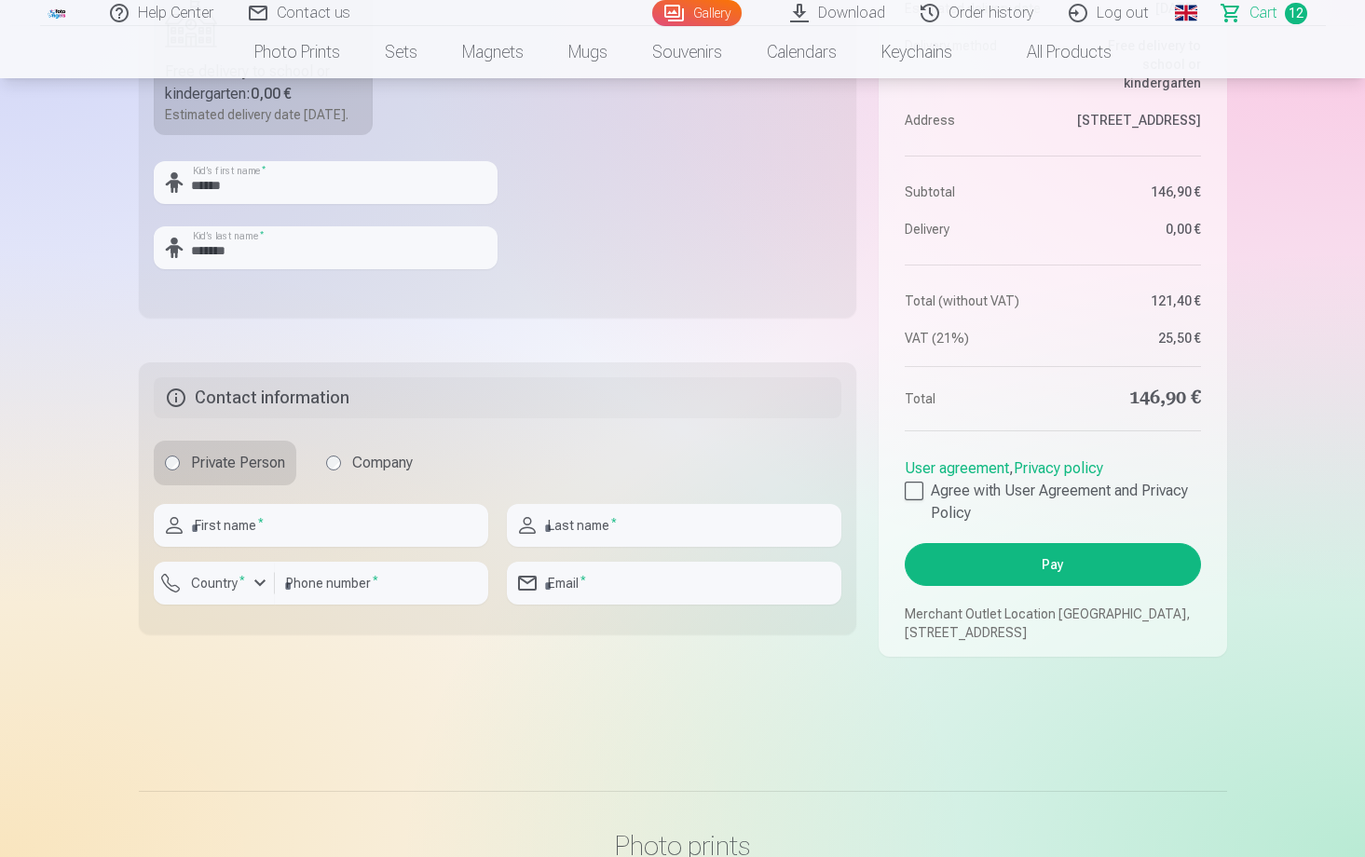
scroll to position [812, 0]
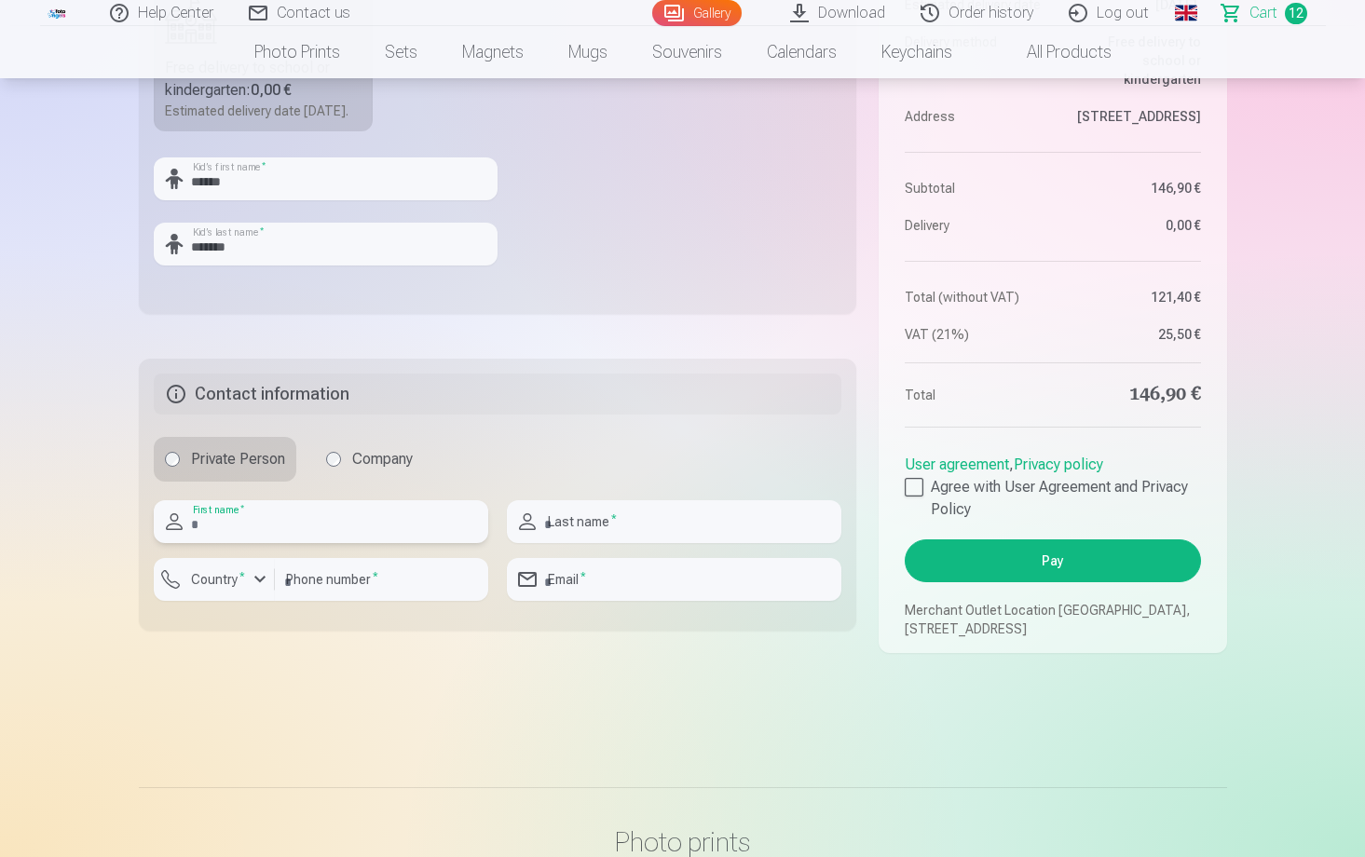
click at [249, 543] on input "text" at bounding box center [321, 521] width 335 height 43
type input "******"
type input "*******"
type input "********"
type input "**********"
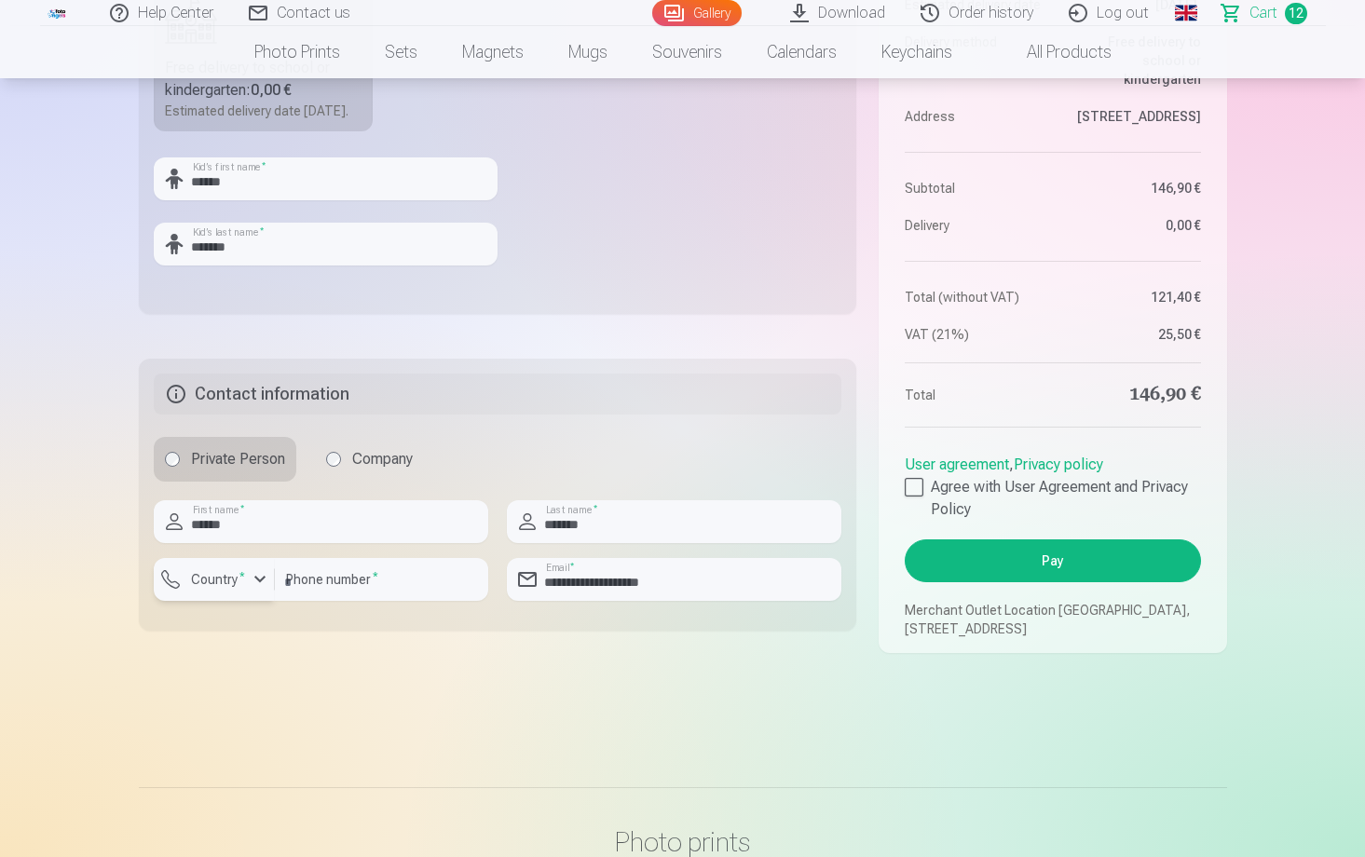
click at [246, 589] on label "Country *" at bounding box center [218, 579] width 69 height 19
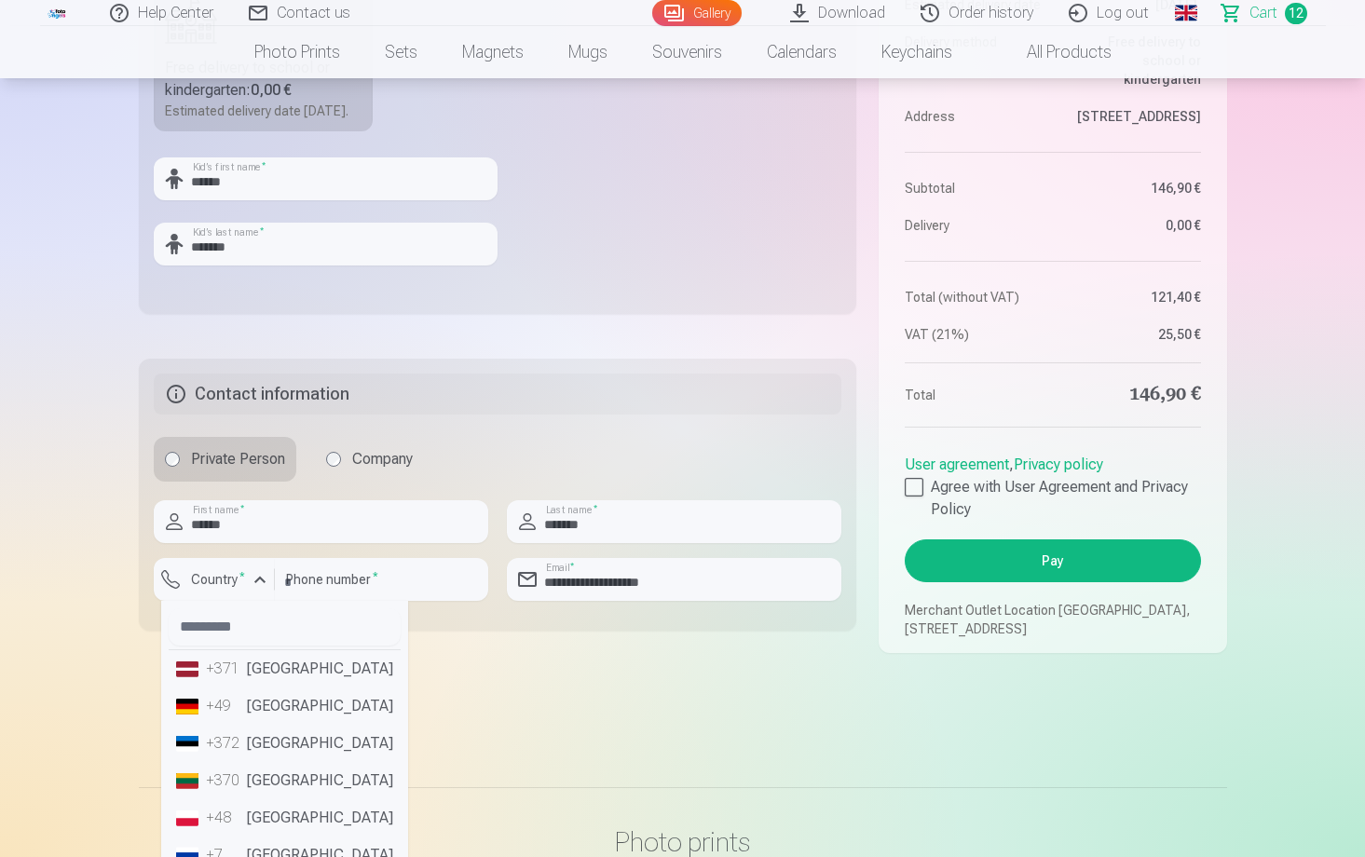
click at [556, 631] on fieldset "**********" at bounding box center [498, 495] width 718 height 272
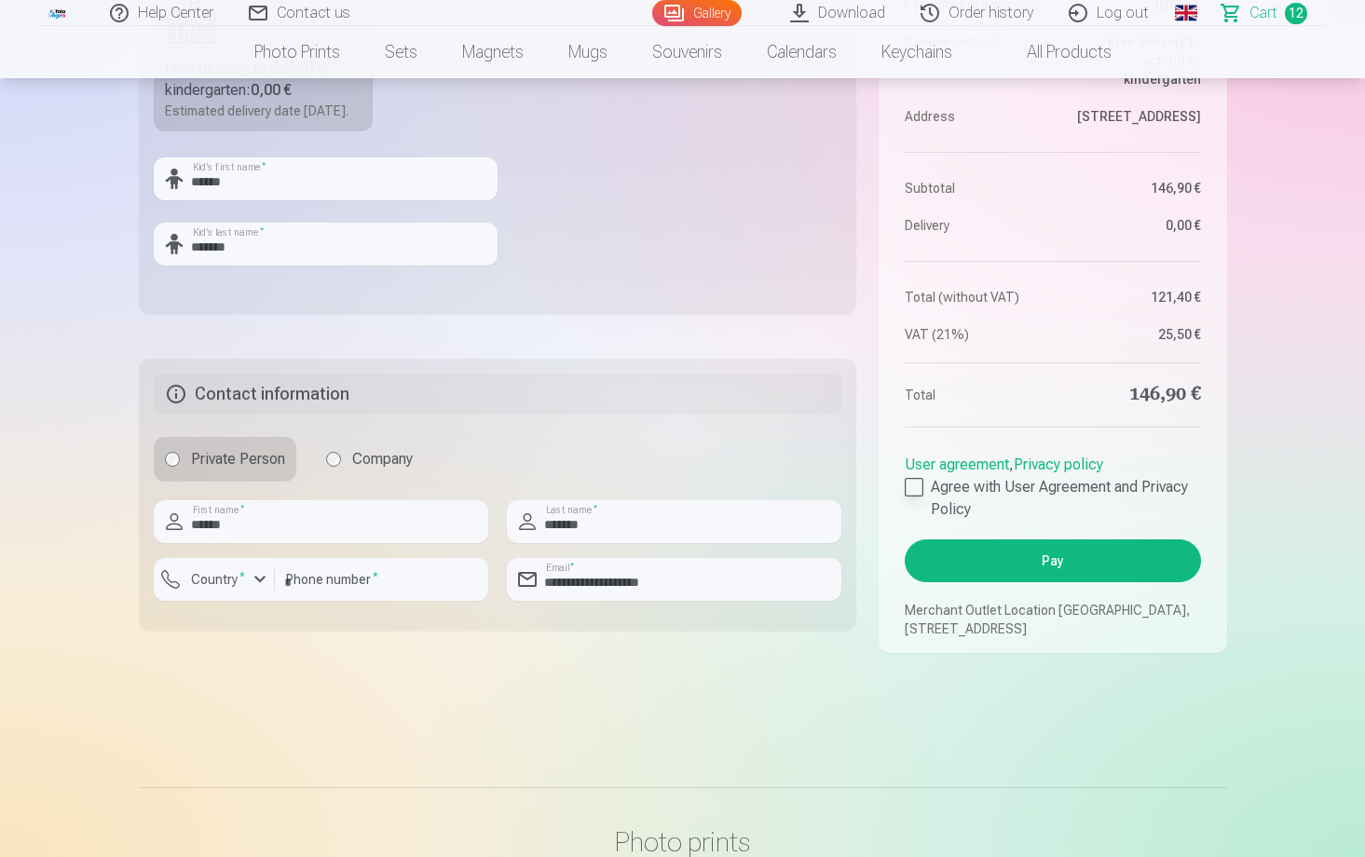
click at [916, 497] on div at bounding box center [914, 487] width 19 height 19
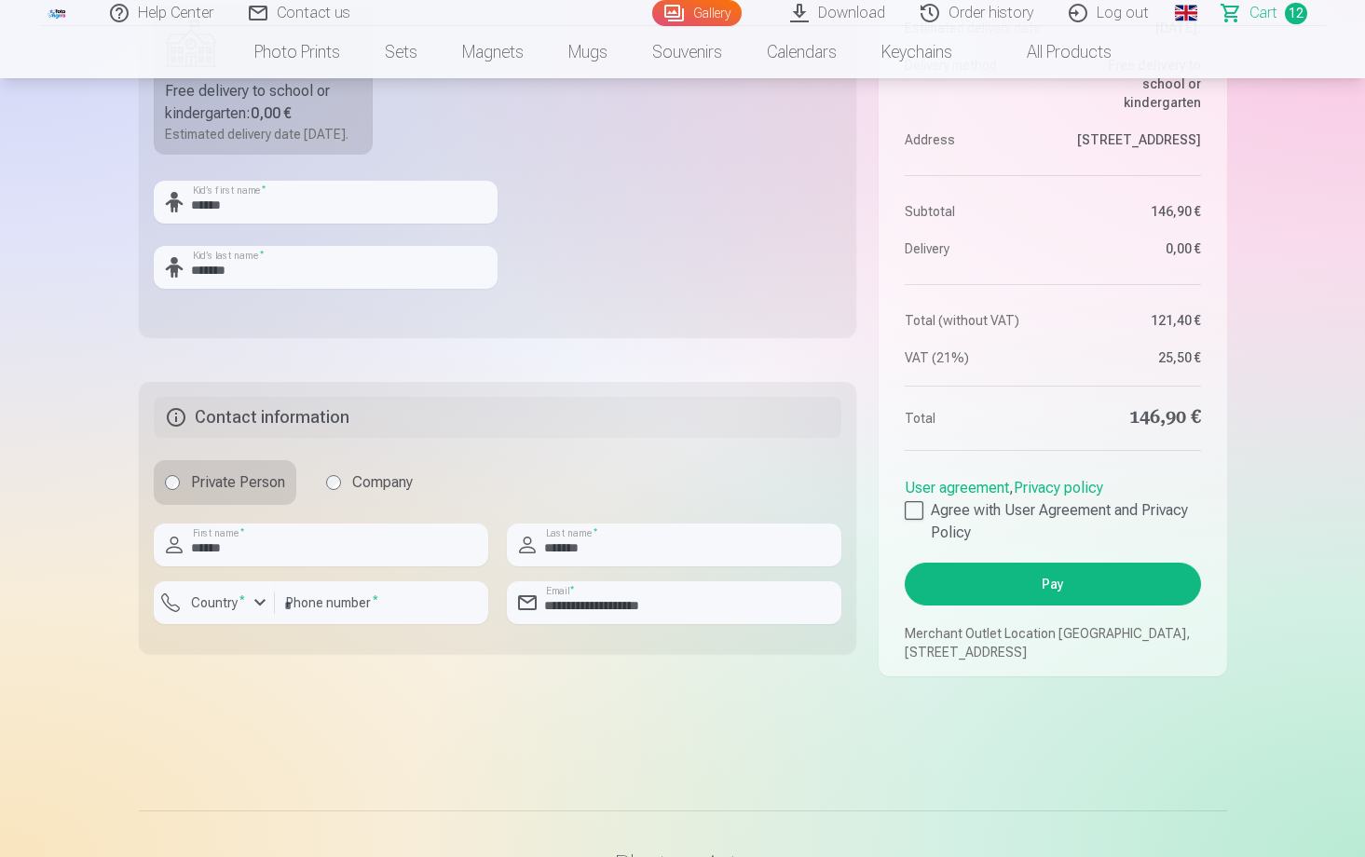
scroll to position [798, 0]
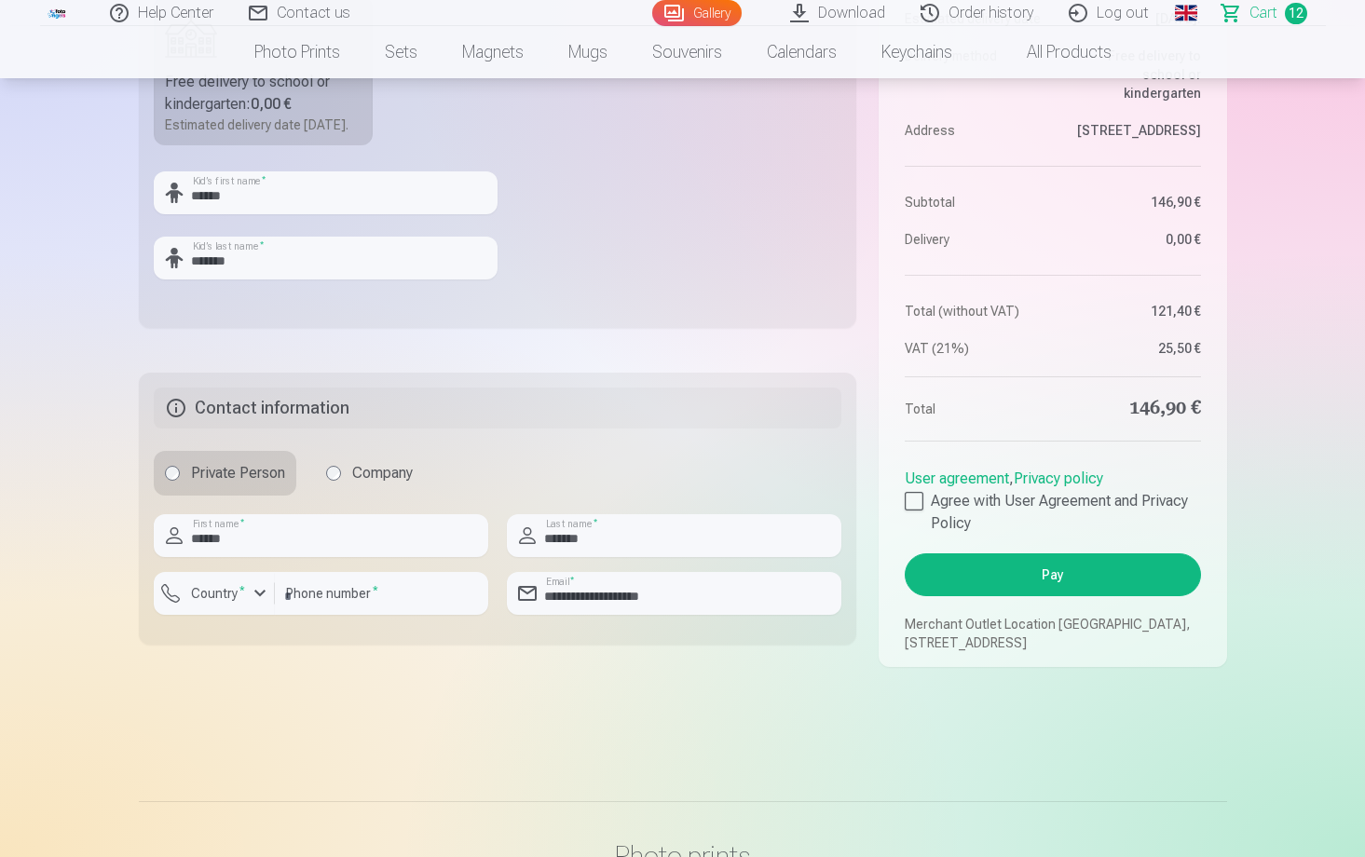
click at [1055, 596] on button "Pay" at bounding box center [1052, 574] width 295 height 43
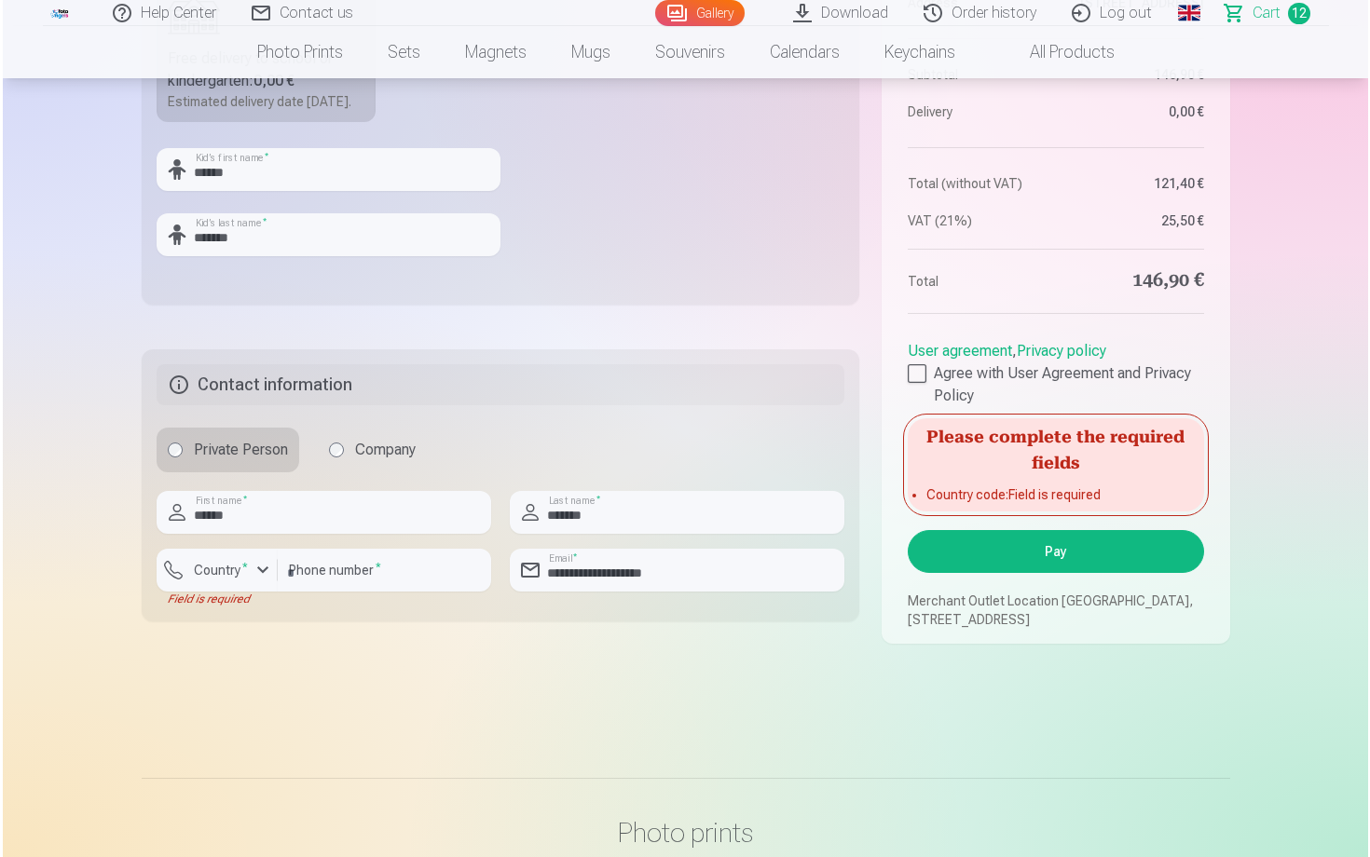
scroll to position [967, 0]
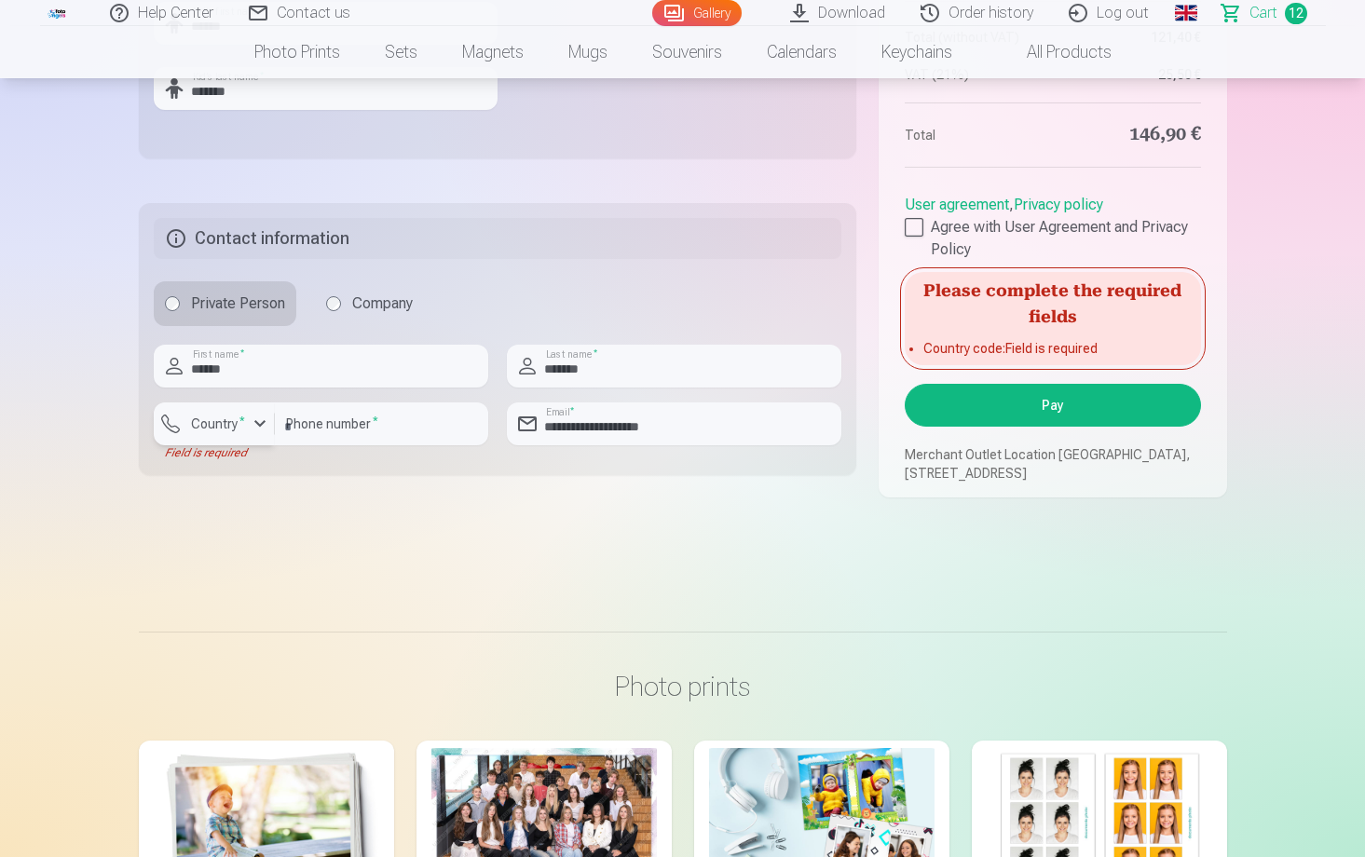
click at [215, 433] on label "Country *" at bounding box center [218, 424] width 69 height 19
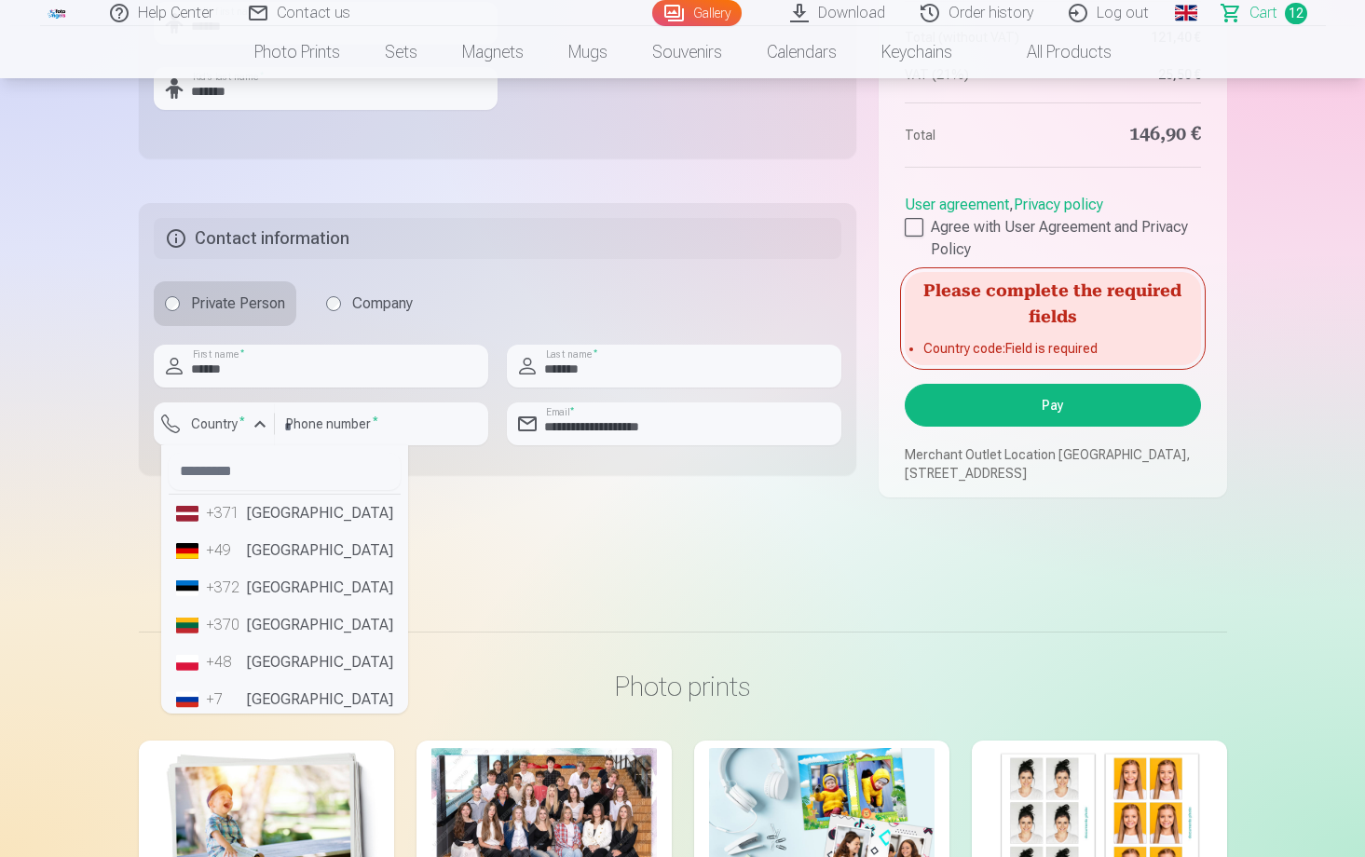
click at [247, 532] on li "+371 Latvia" at bounding box center [285, 513] width 232 height 37
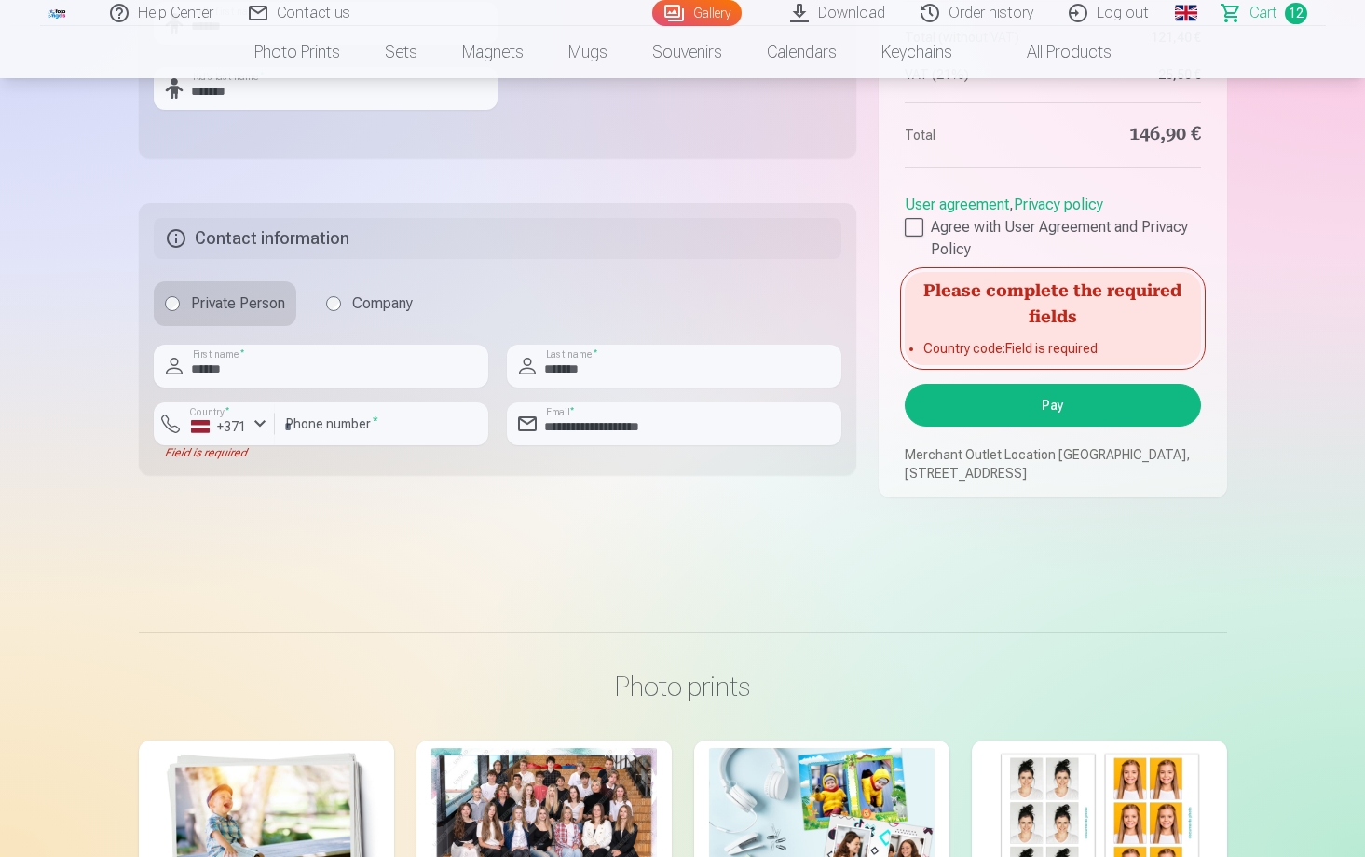
click at [1026, 416] on button "Pay" at bounding box center [1052, 405] width 295 height 43
